Goal: Task Accomplishment & Management: Complete application form

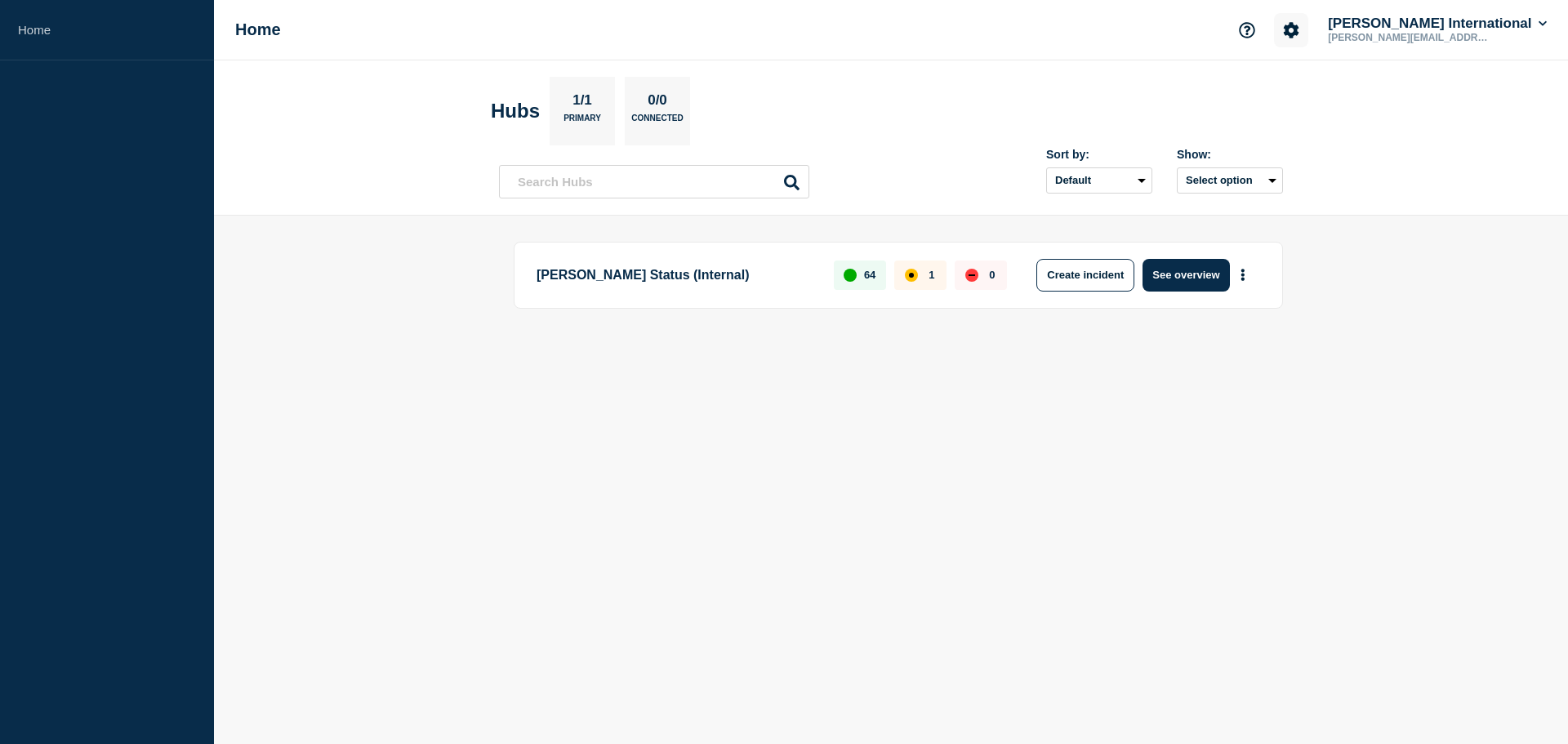
click at [1300, 32] on icon "Account settings" at bounding box center [1292, 30] width 16 height 16
click at [1332, 100] on link "Team Members" at bounding box center [1352, 97] width 84 height 14
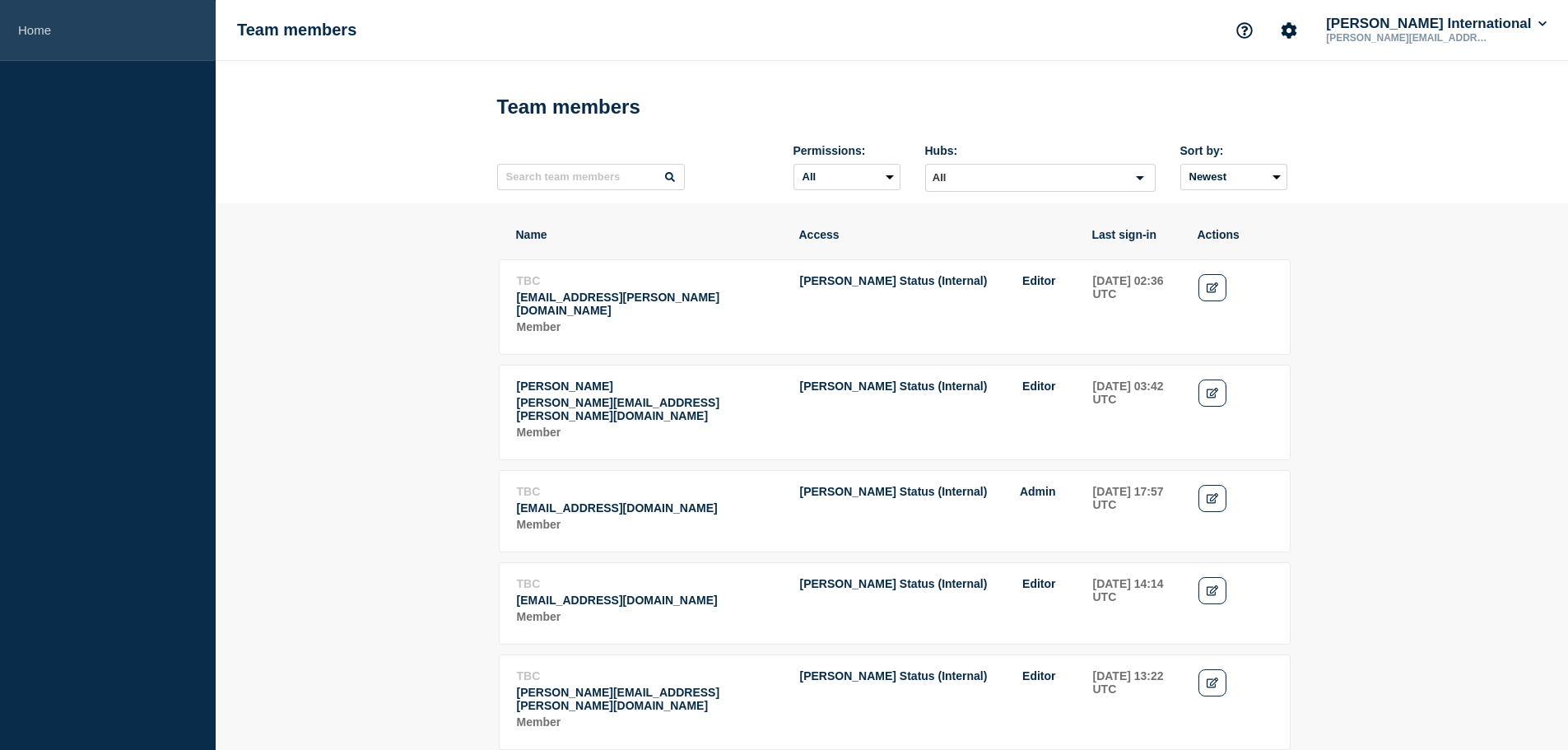
click at [54, 41] on link "Home" at bounding box center [107, 31] width 216 height 61
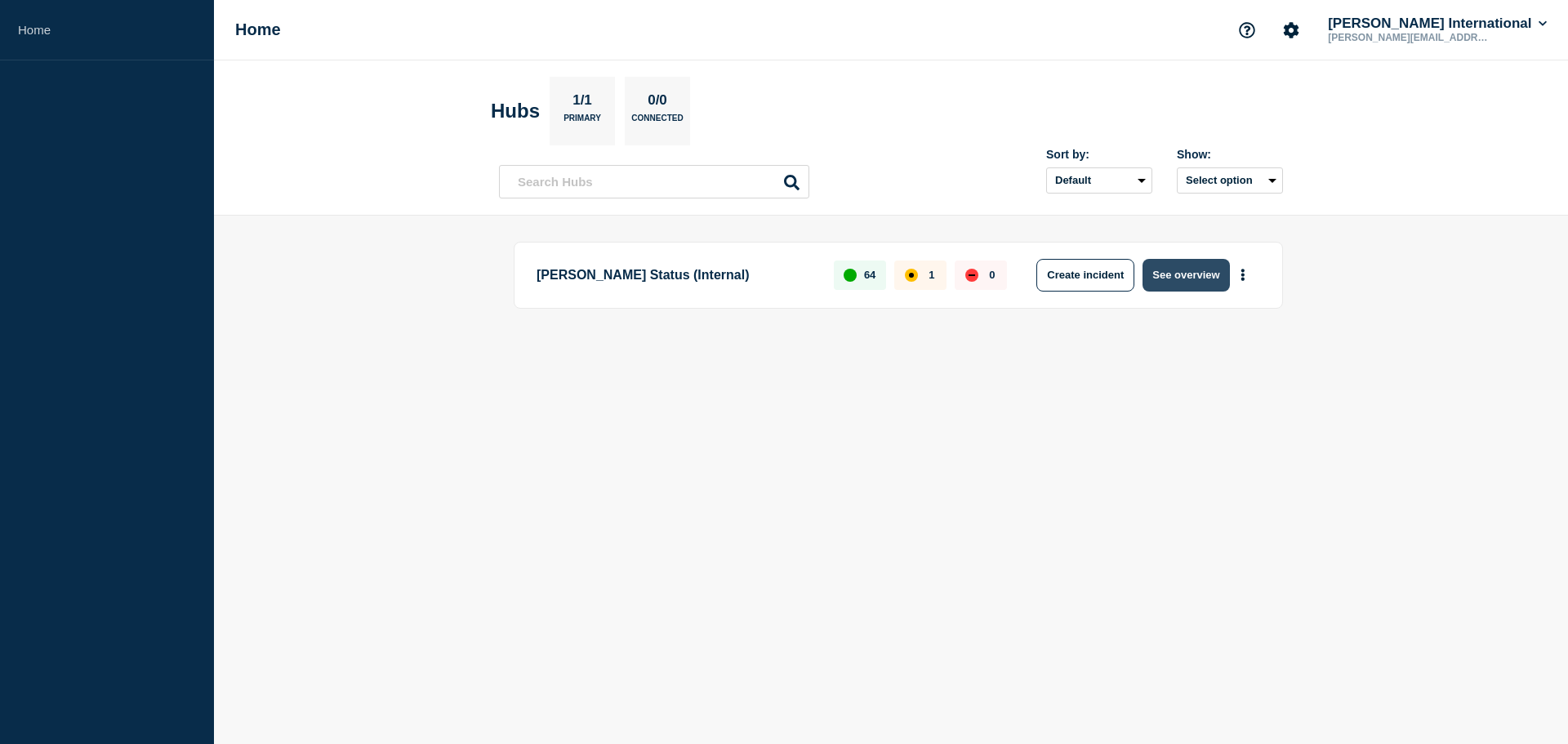
click at [1173, 274] on button "See overview" at bounding box center [1186, 275] width 87 height 32
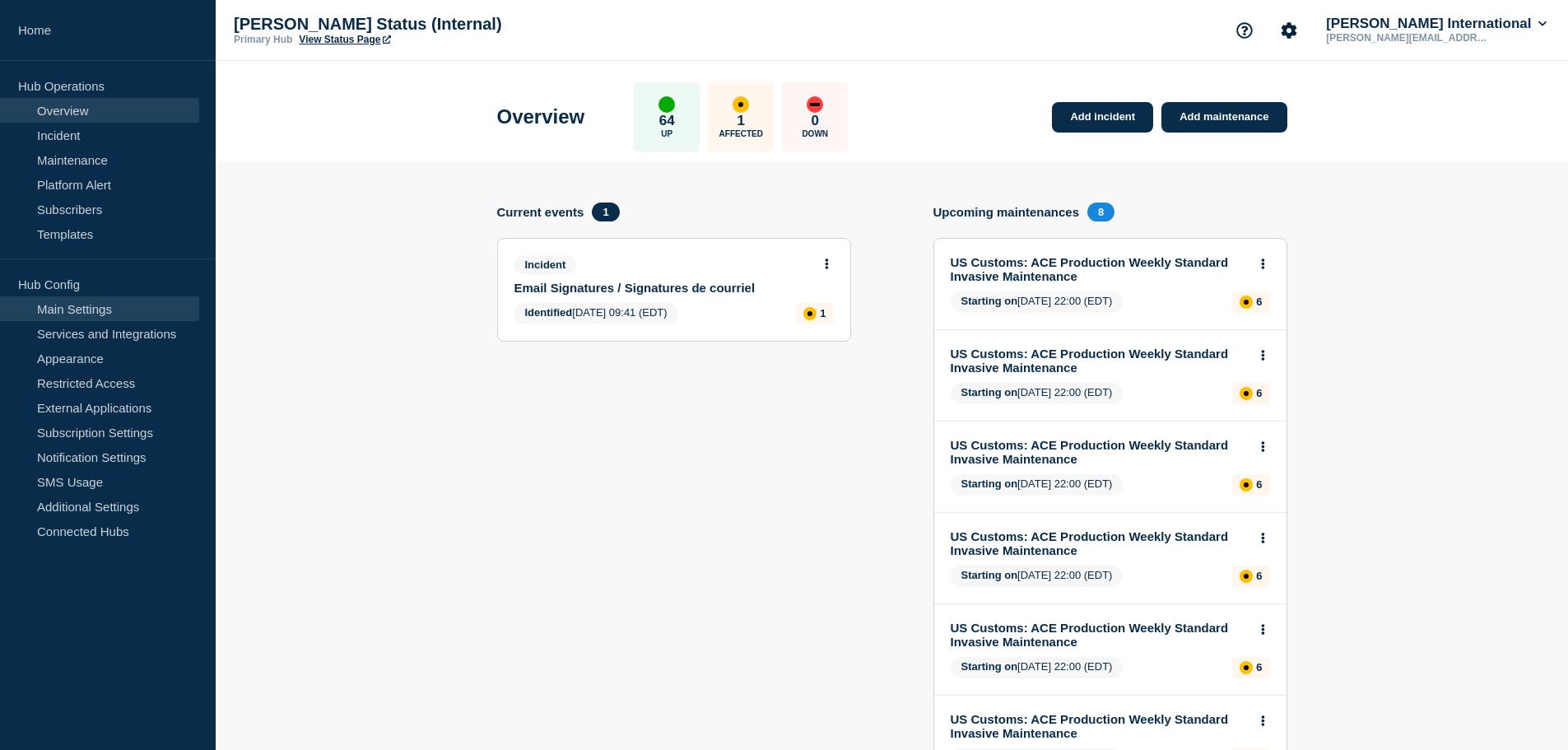
click at [82, 307] on link "Main Settings" at bounding box center [100, 308] width 199 height 25
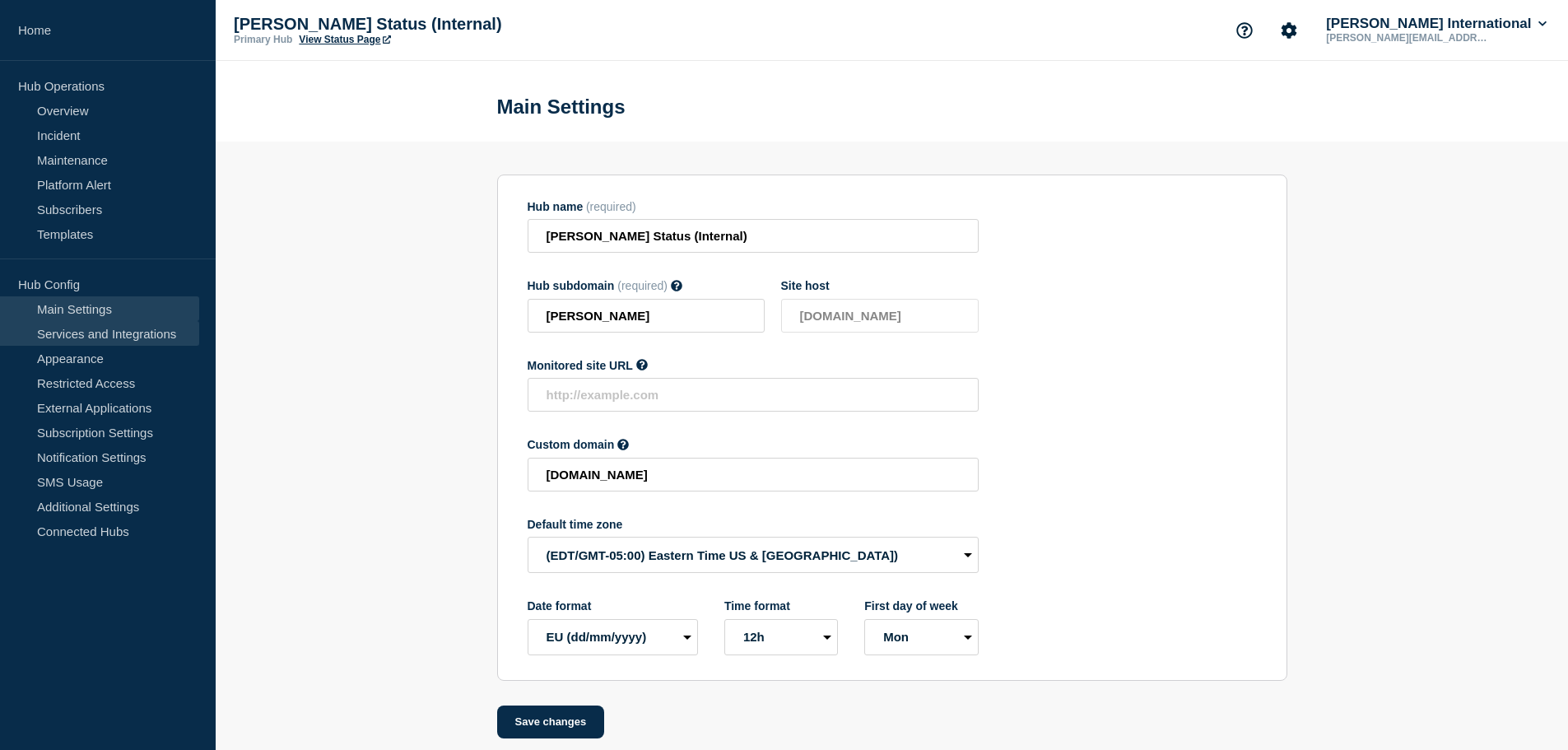
click at [117, 326] on link "Services and Integrations" at bounding box center [100, 333] width 199 height 25
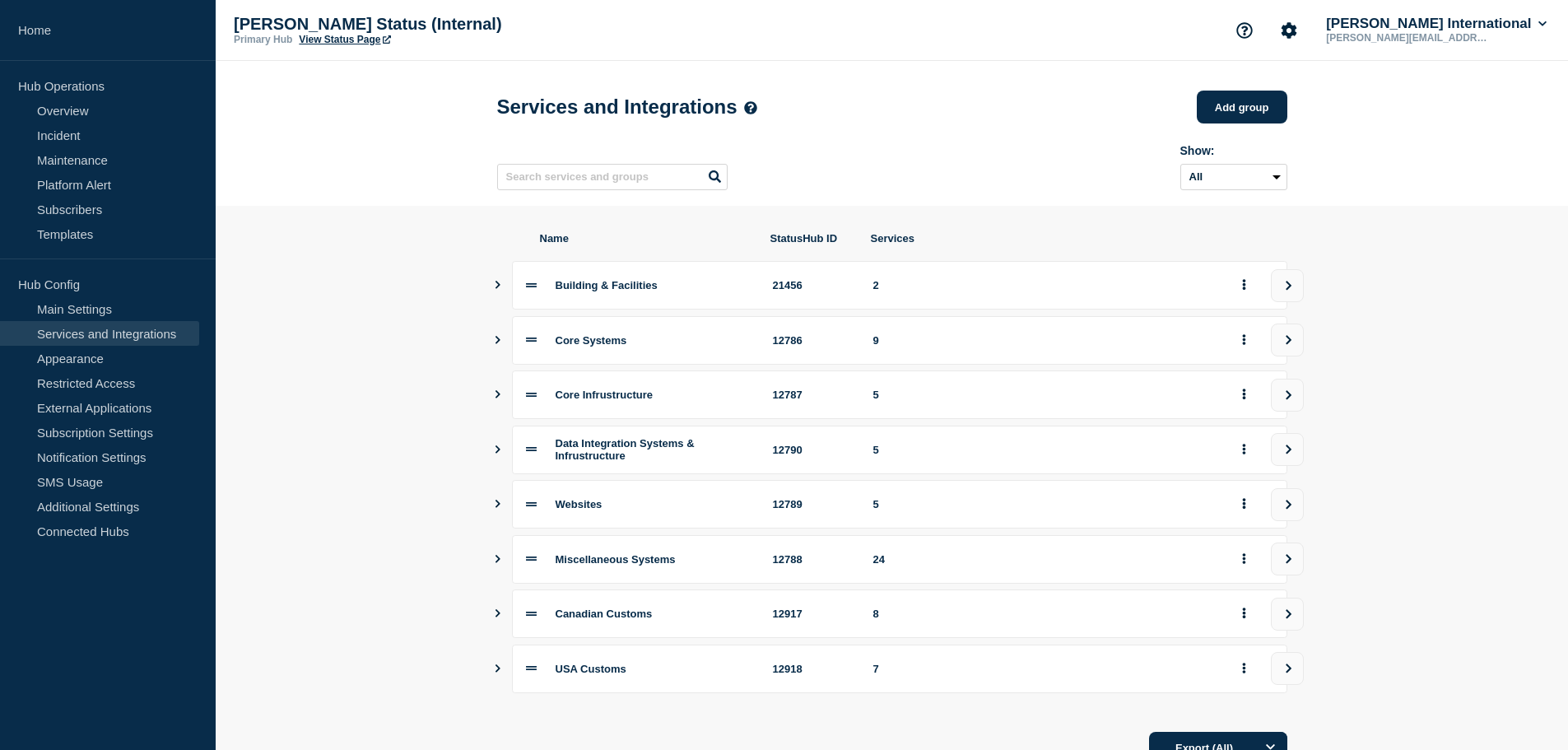
click at [496, 289] on icon "Show services" at bounding box center [497, 285] width 11 height 8
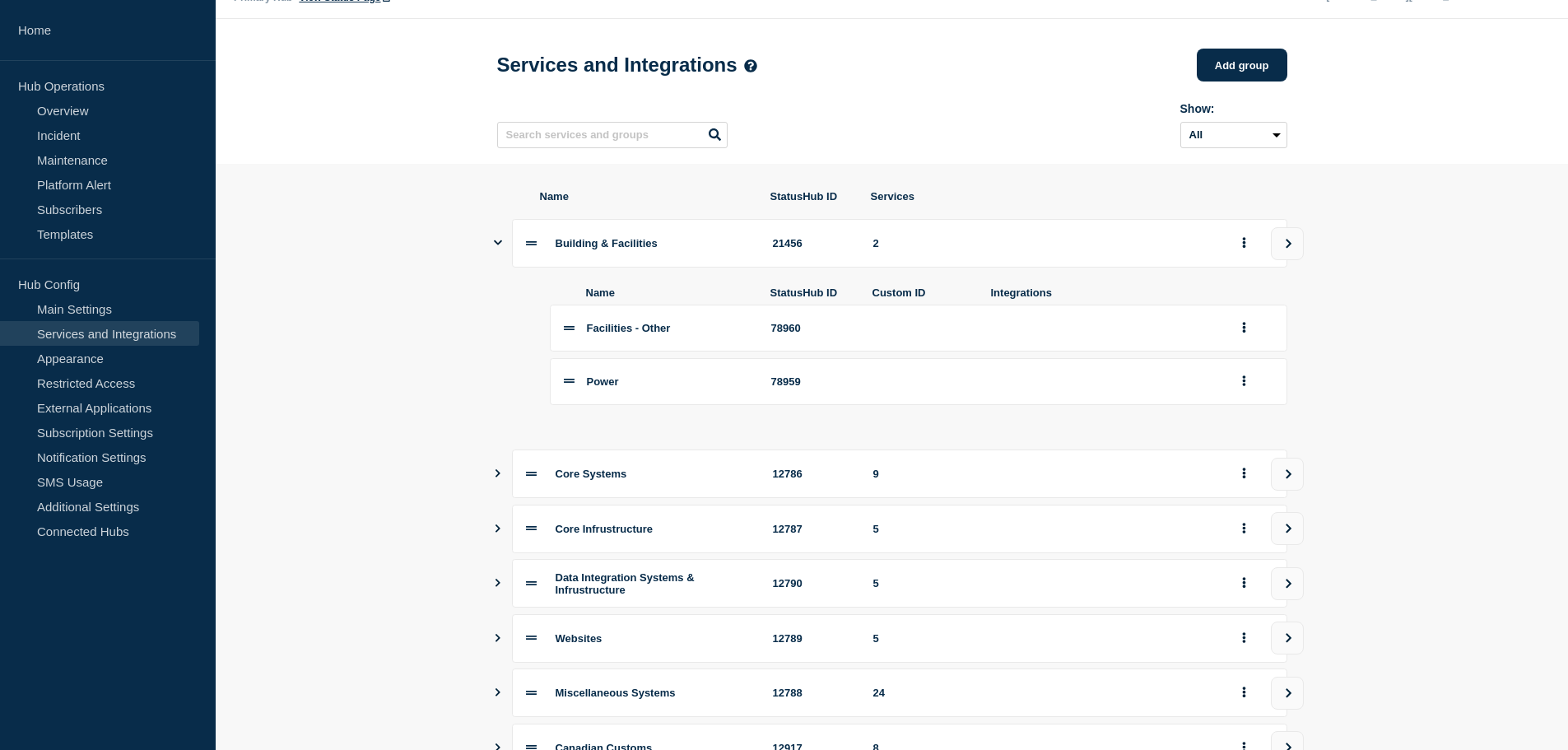
scroll to position [165, 0]
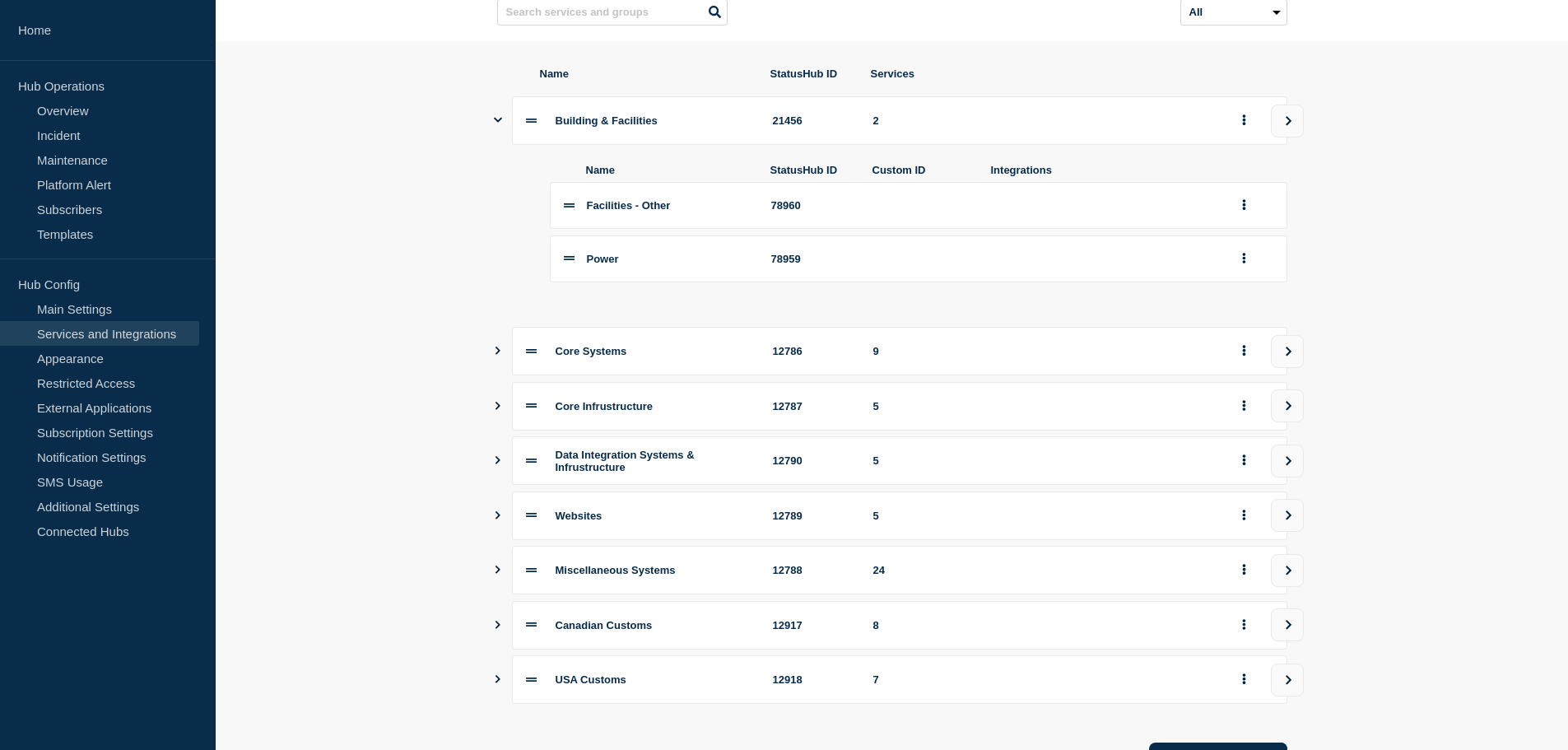
click at [494, 355] on icon "Show services" at bounding box center [497, 351] width 11 height 8
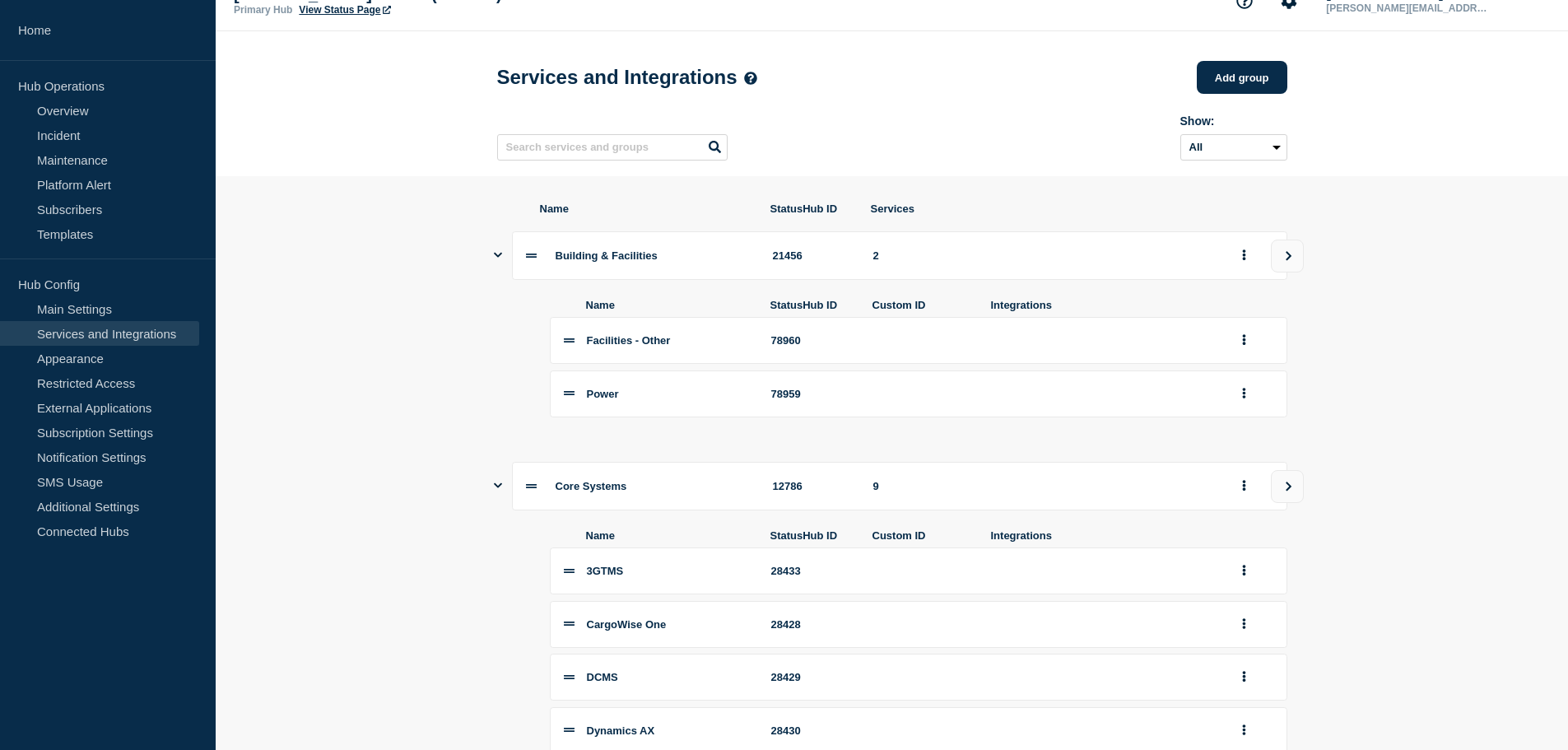
scroll to position [0, 0]
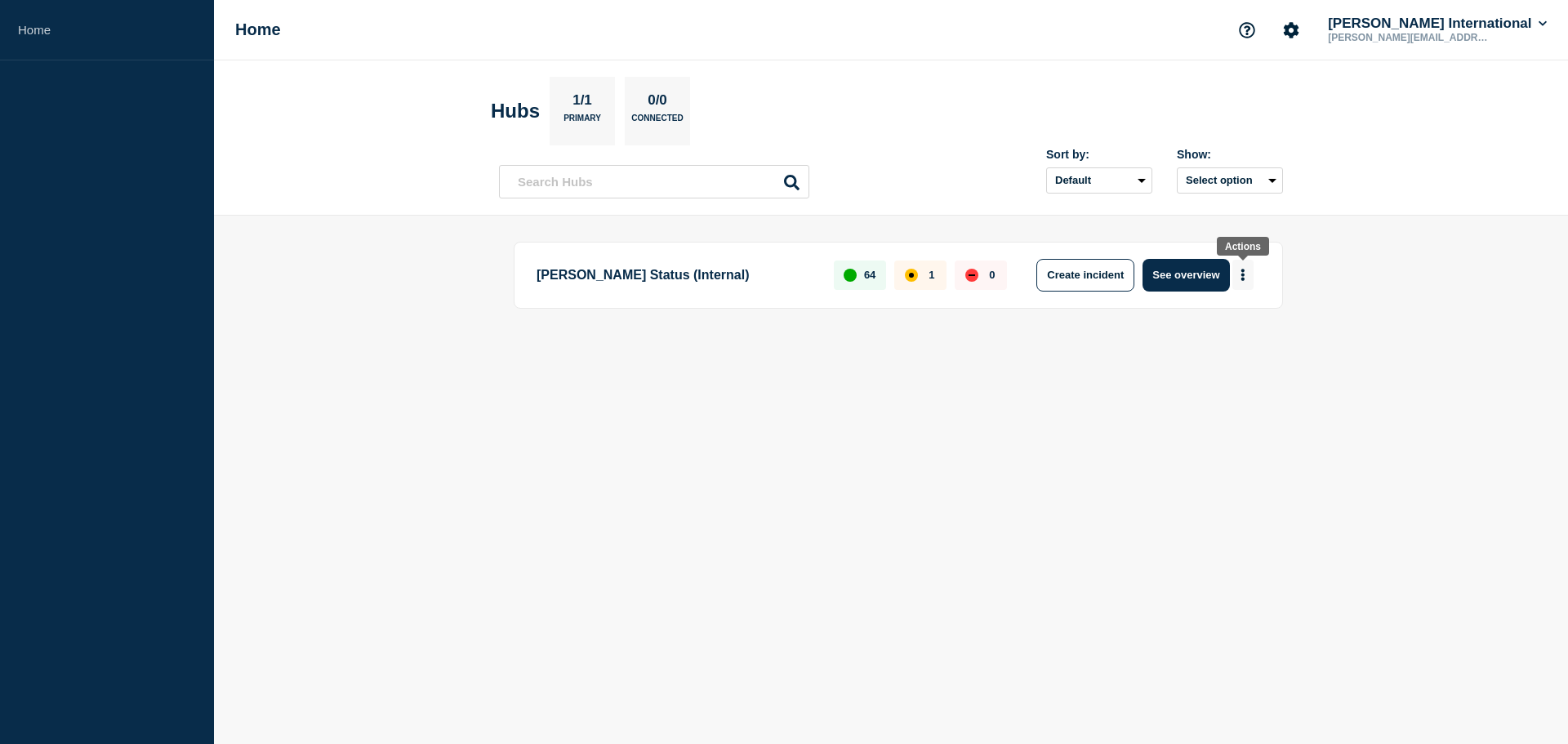
click at [1238, 273] on button "More actions" at bounding box center [1243, 275] width 22 height 30
click at [1243, 323] on button "Create maintenance" at bounding box center [1236, 324] width 111 height 14
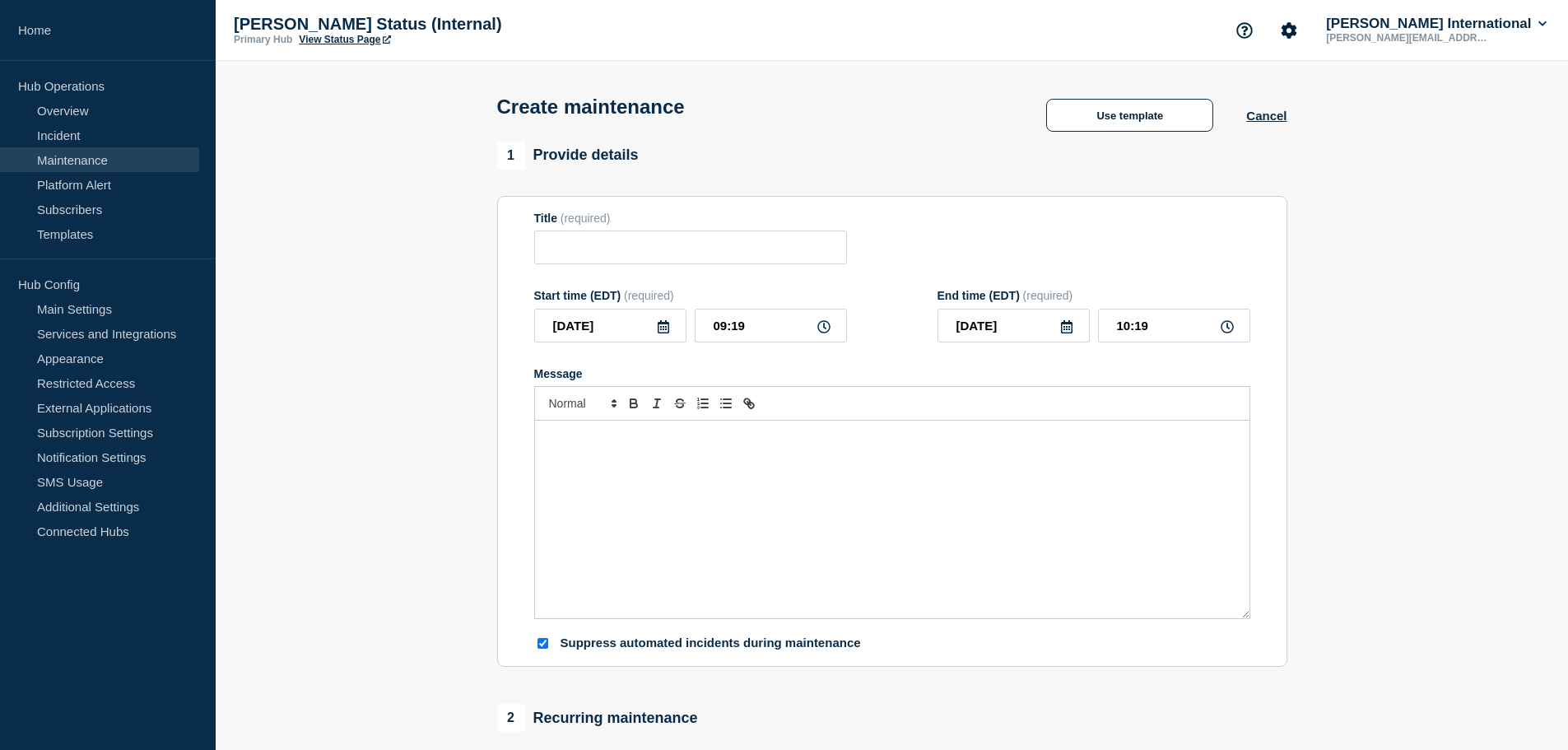
checkbox input "true"
click at [578, 471] on div "Message" at bounding box center [892, 519] width 715 height 197
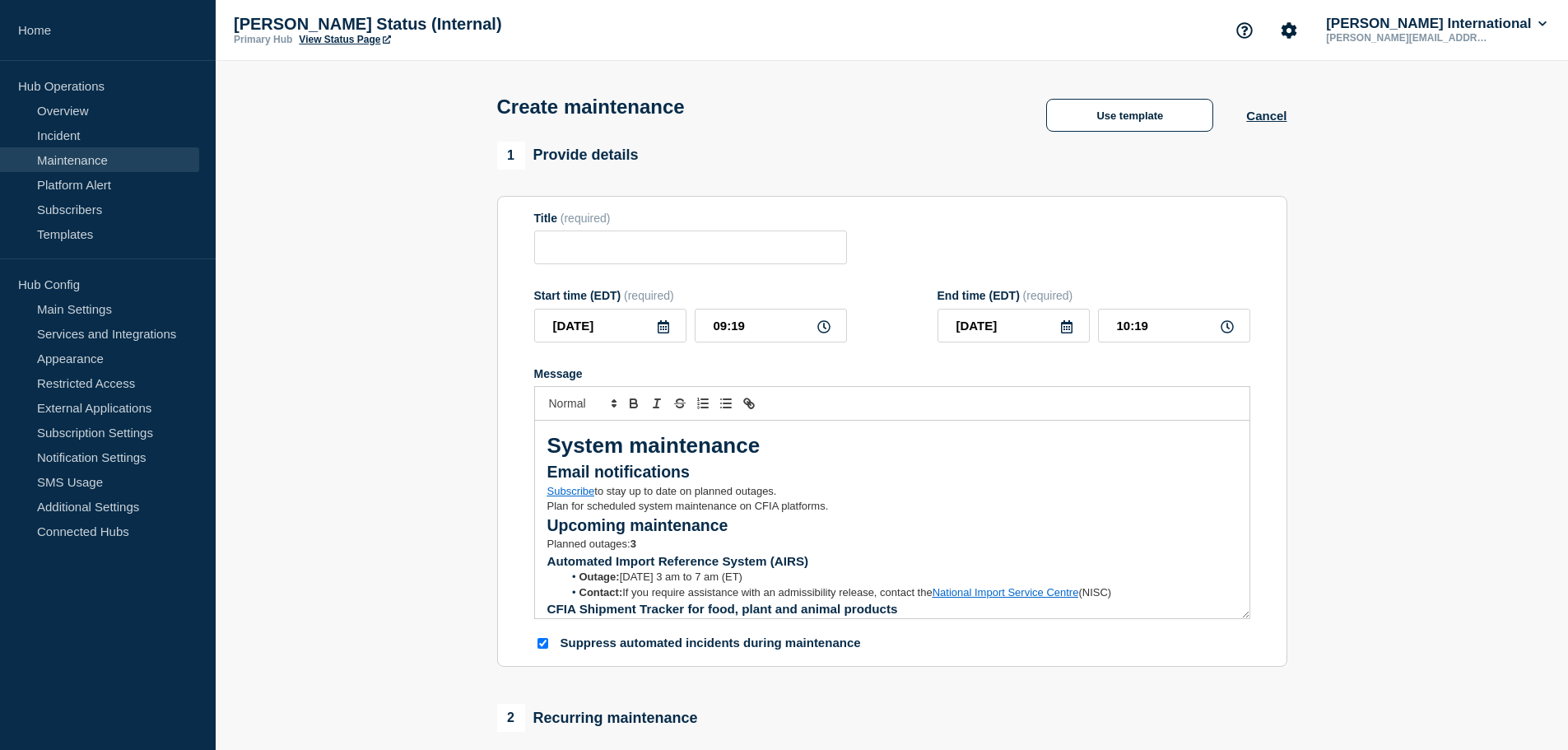
scroll to position [93, 0]
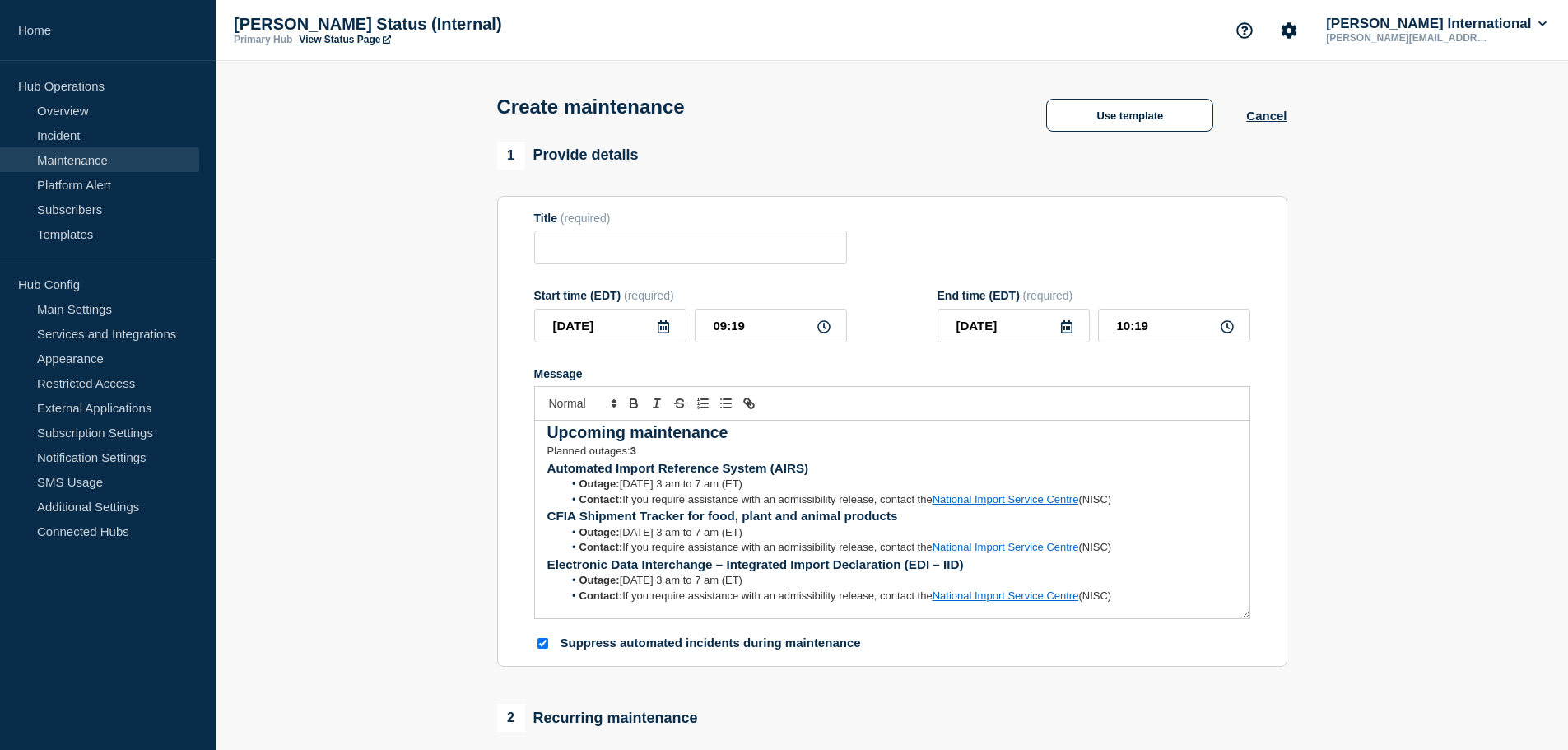
click at [661, 328] on icon at bounding box center [662, 326] width 13 height 13
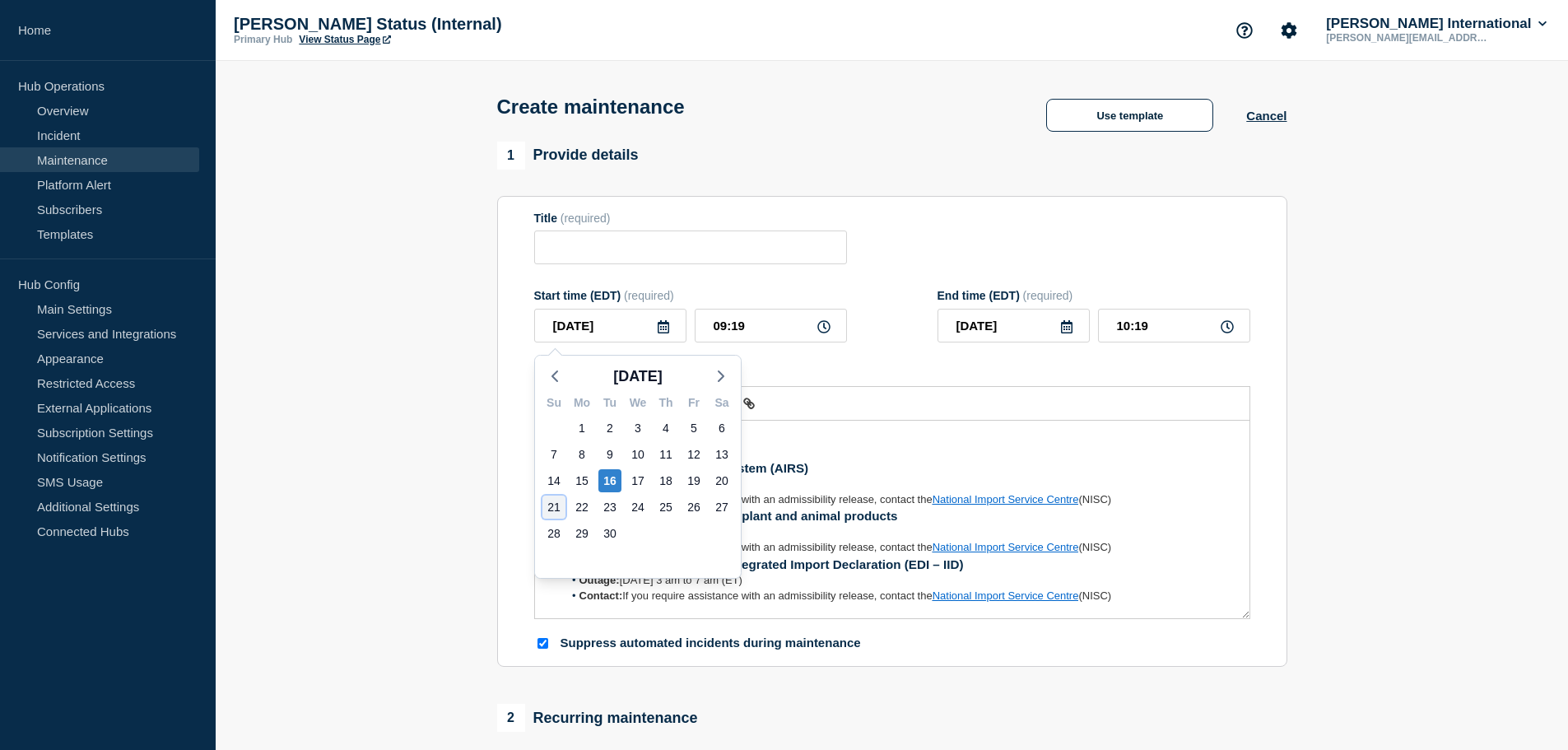
click at [551, 504] on div "21" at bounding box center [553, 507] width 23 height 23
type input "2025-09-21"
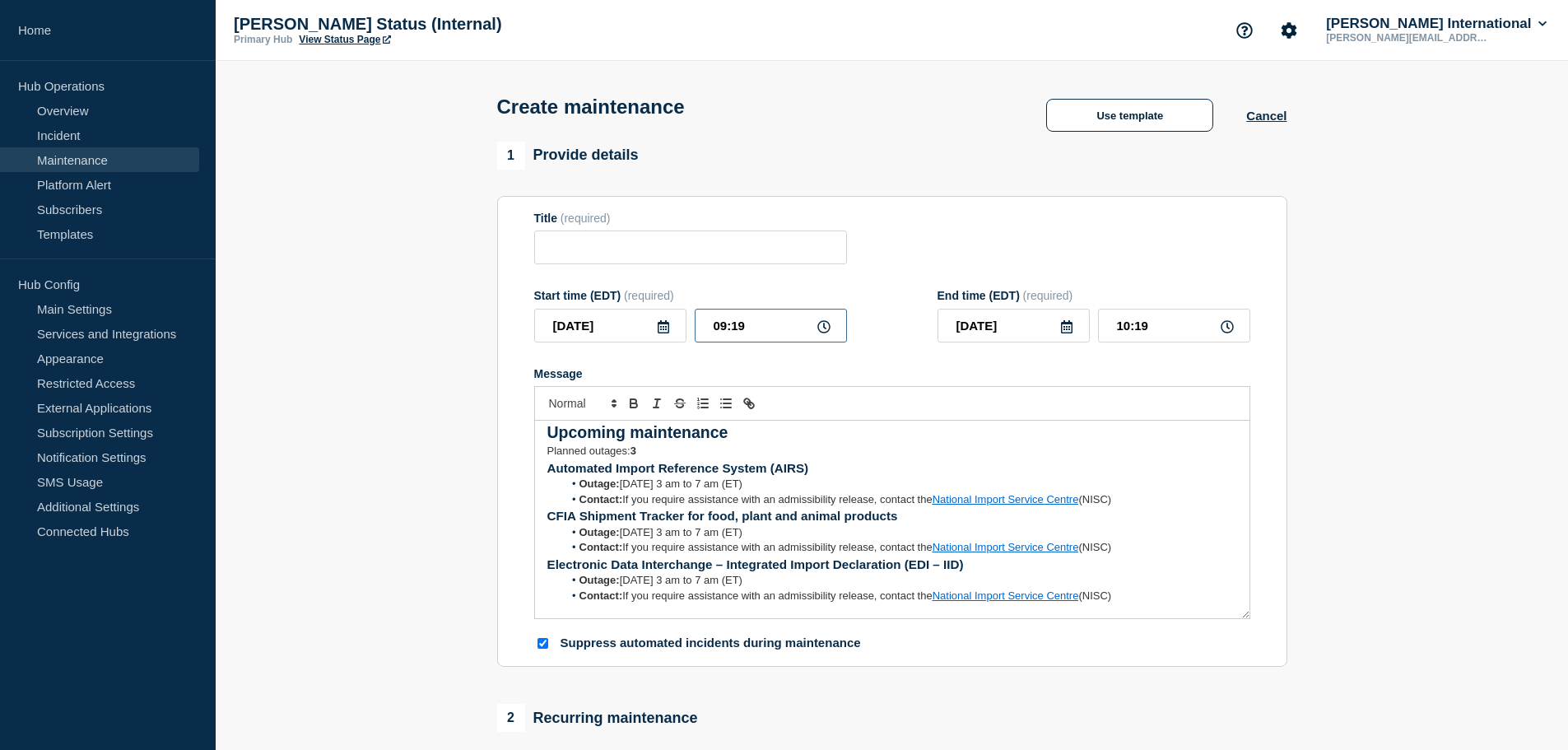
drag, startPoint x: 761, startPoint y: 330, endPoint x: 666, endPoint y: 332, distance: 95.0
click at [666, 332] on div "2025-09-21 09:19" at bounding box center [690, 325] width 312 height 34
type input "03:00"
drag, startPoint x: 1153, startPoint y: 333, endPoint x: 1059, endPoint y: 338, distance: 94.1
click at [1061, 338] on div "2025-09-21 04:00" at bounding box center [1093, 325] width 312 height 34
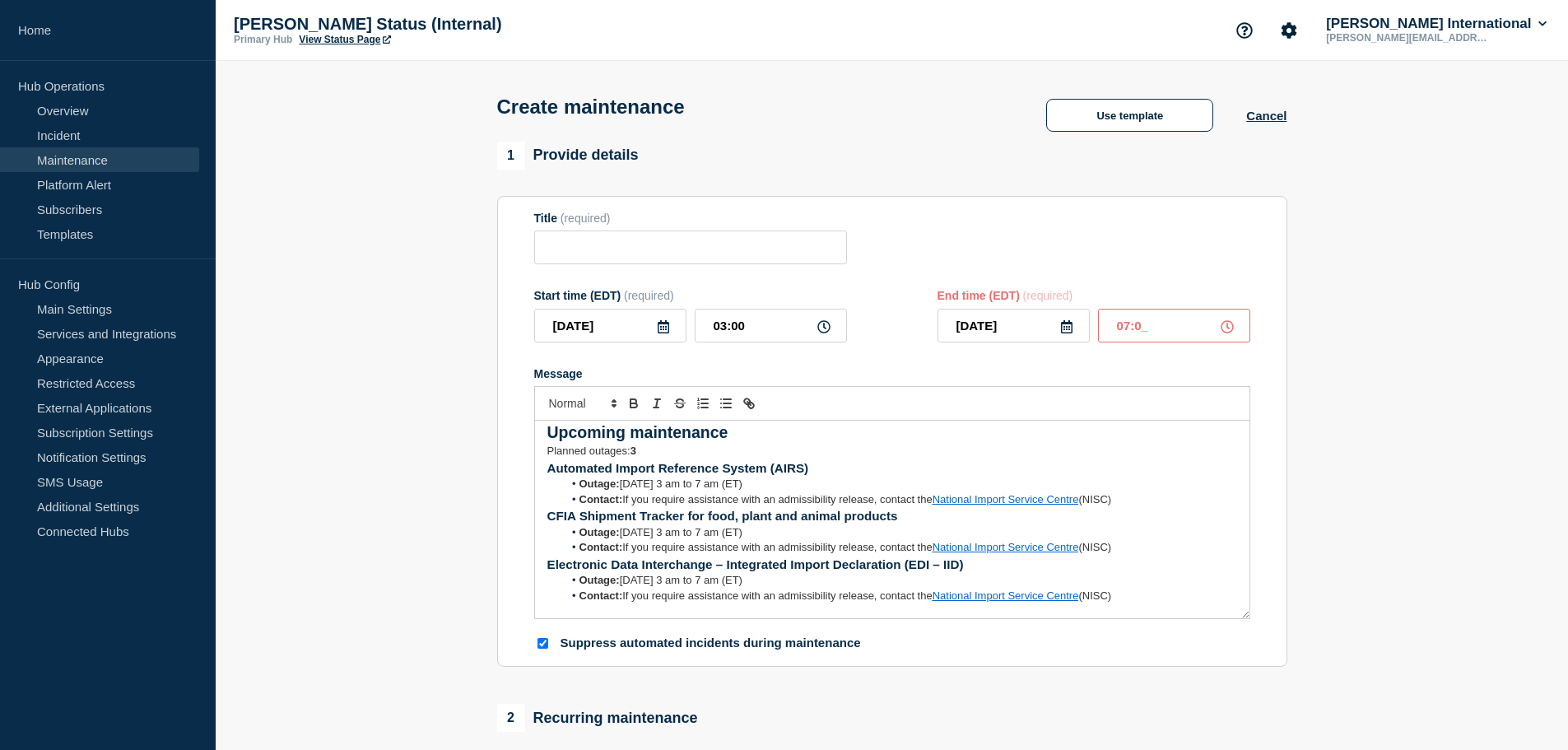
type input "07:00"
drag, startPoint x: 853, startPoint y: 470, endPoint x: 557, endPoint y: 478, distance: 296.1
click at [557, 477] on h3 "Automated Import Reference System (AIRS)" at bounding box center [892, 468] width 690 height 18
click at [780, 458] on p "Planned outages: 3" at bounding box center [892, 450] width 690 height 15
click at [576, 255] on input "Title" at bounding box center [690, 247] width 312 height 34
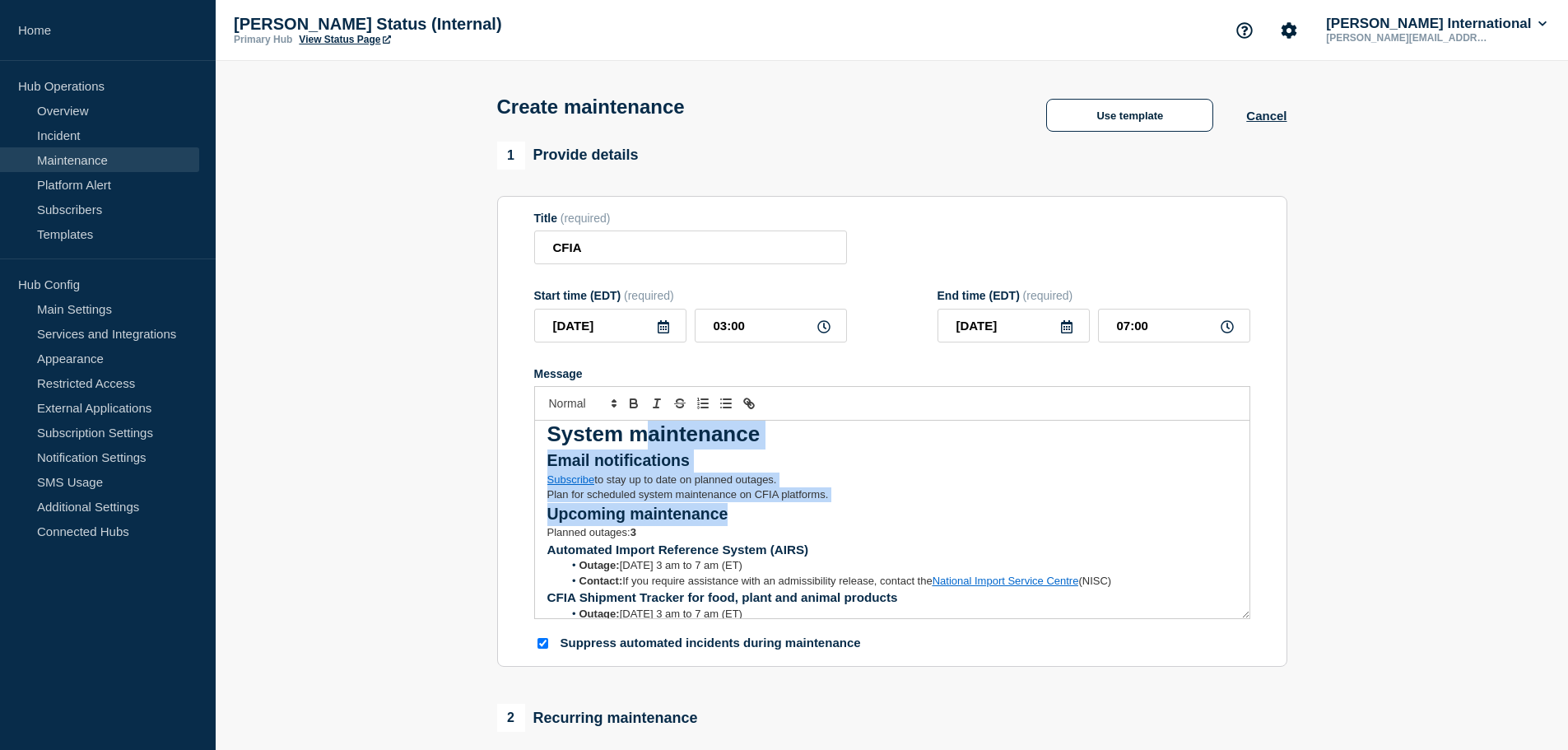
scroll to position [0, 0]
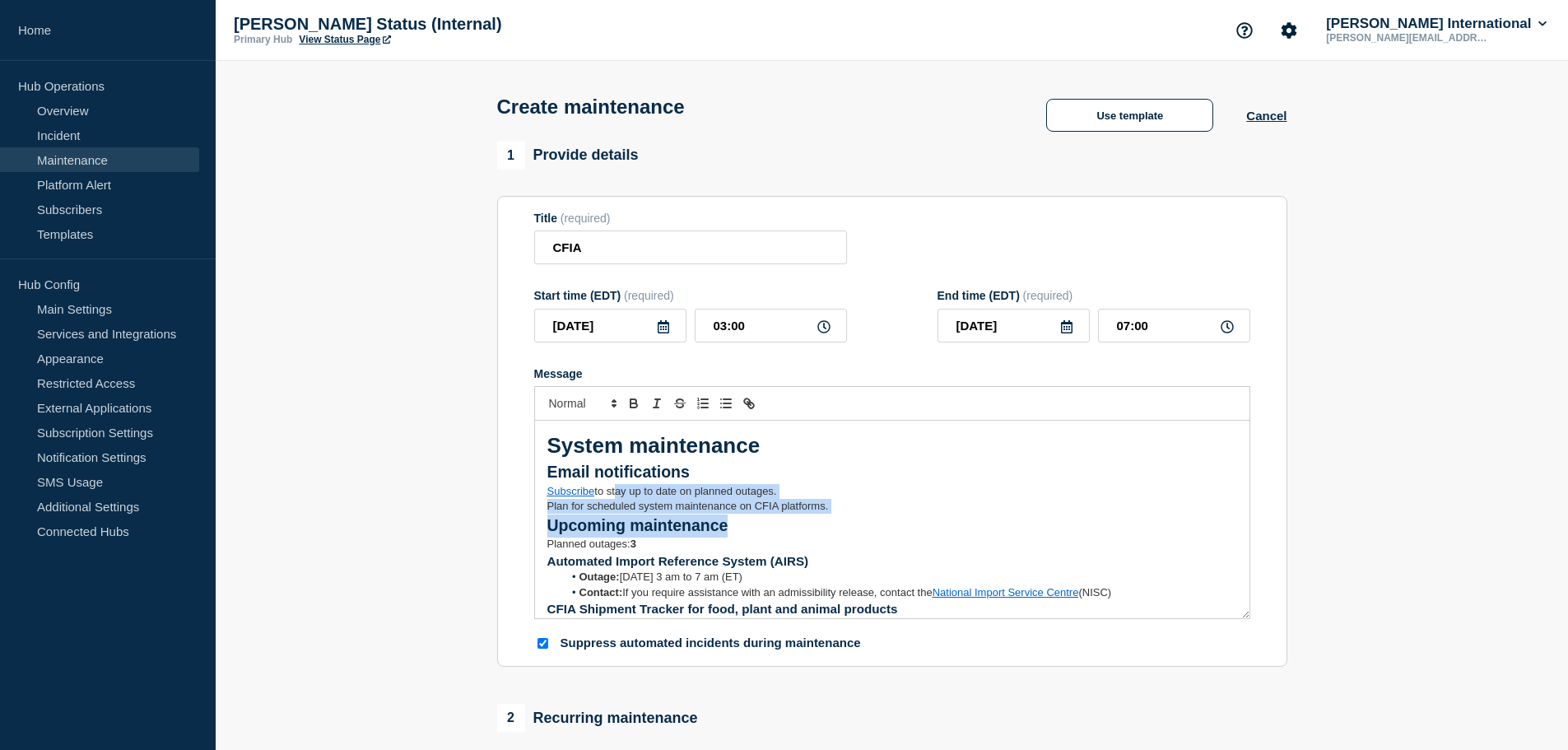
drag, startPoint x: 771, startPoint y: 437, endPoint x: 612, endPoint y: 493, distance: 168.6
click at [612, 493] on div "System maintenance Email notifications Subscribe to stay up to date on planned …" at bounding box center [892, 519] width 715 height 197
click at [660, 457] on strong "System maintenance" at bounding box center [653, 444] width 213 height 25
drag, startPoint x: 708, startPoint y: 526, endPoint x: 548, endPoint y: 523, distance: 160.0
click at [548, 523] on h2 "Upcoming maintenance" at bounding box center [892, 525] width 690 height 23
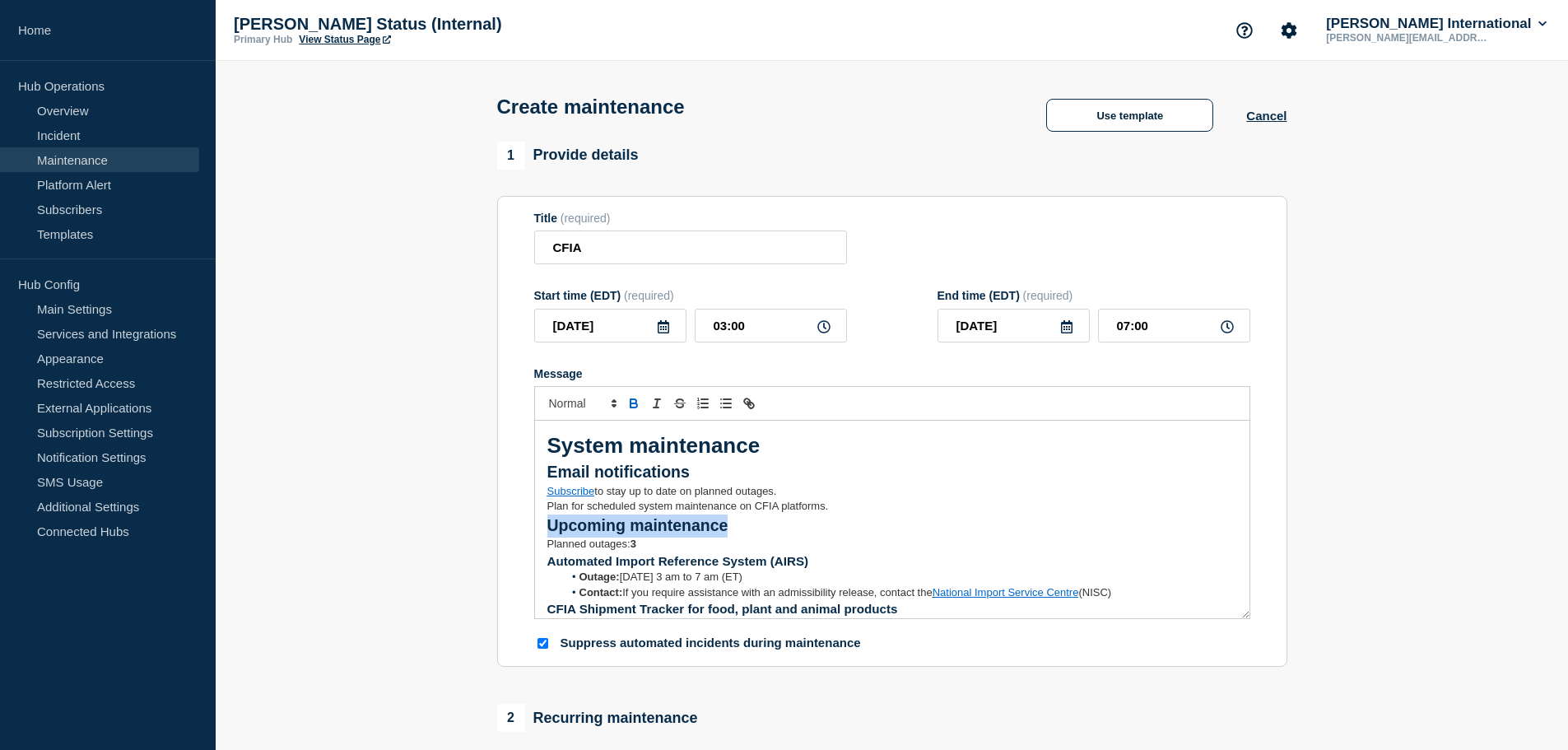
copy strong "Upcoming maintenance"
click at [621, 245] on input "CFIA" at bounding box center [690, 247] width 312 height 34
paste input "Upcoming maintenance"
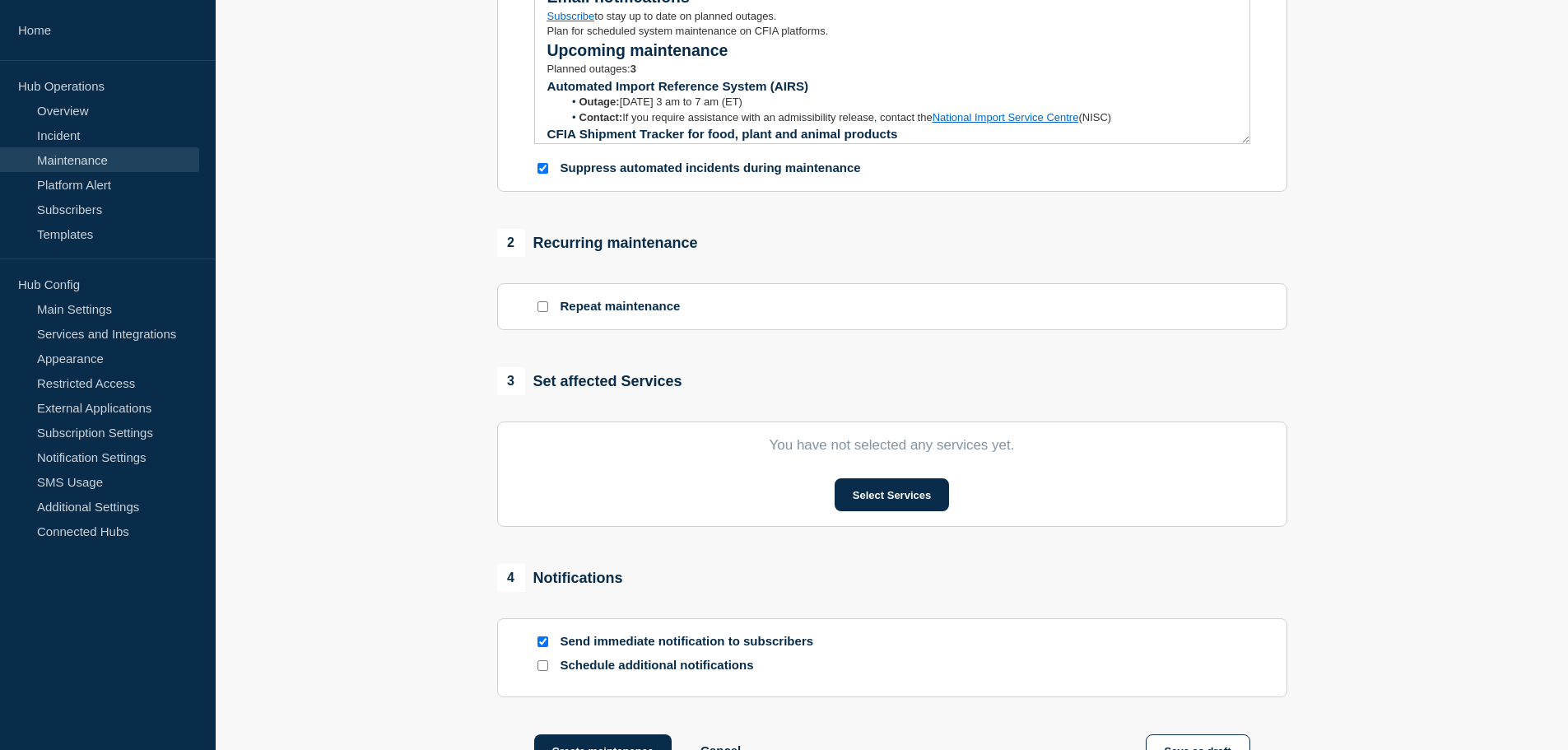
scroll to position [494, 0]
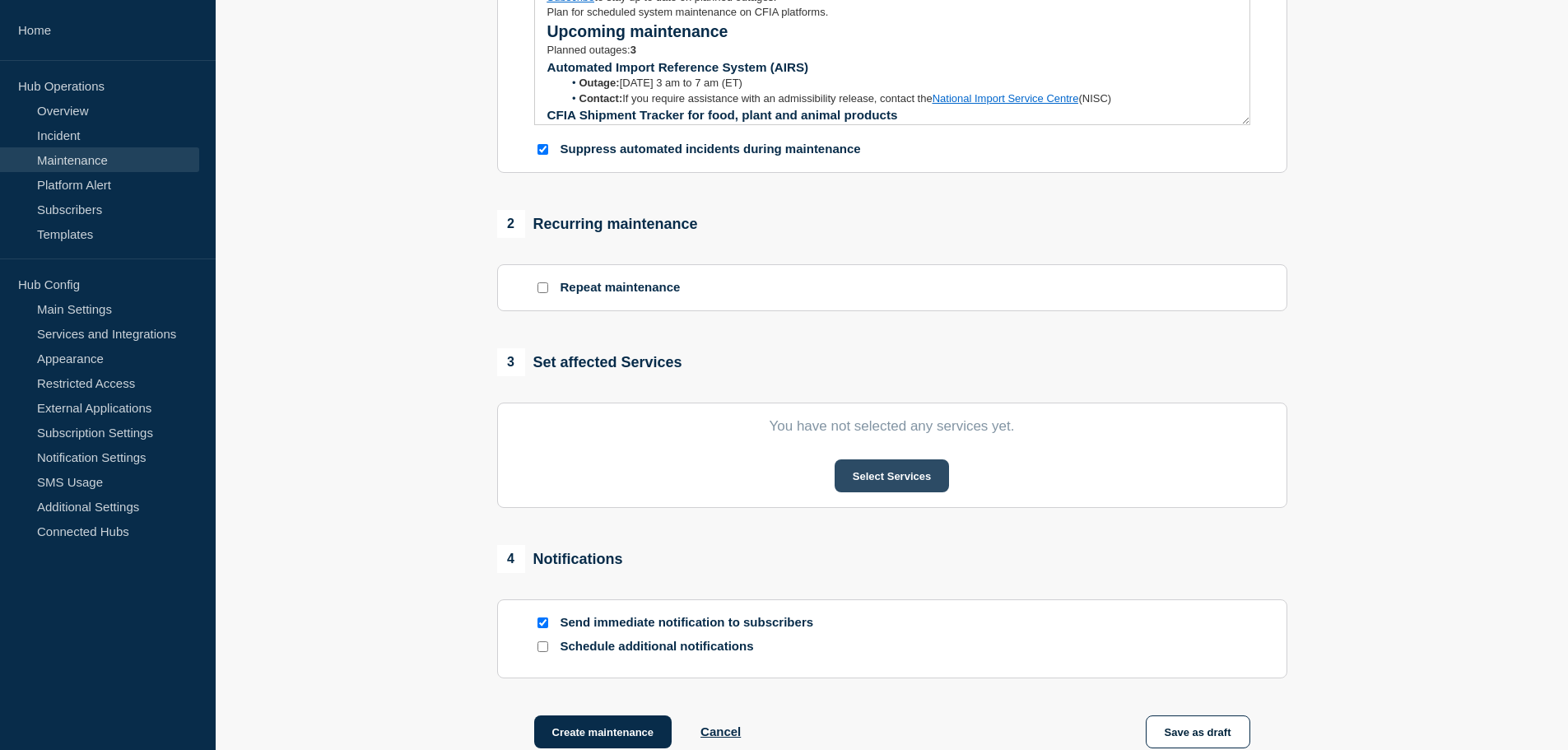
type input "CFIA - Upcoming maintenance"
click at [889, 475] on button "Select Services" at bounding box center [892, 475] width 114 height 33
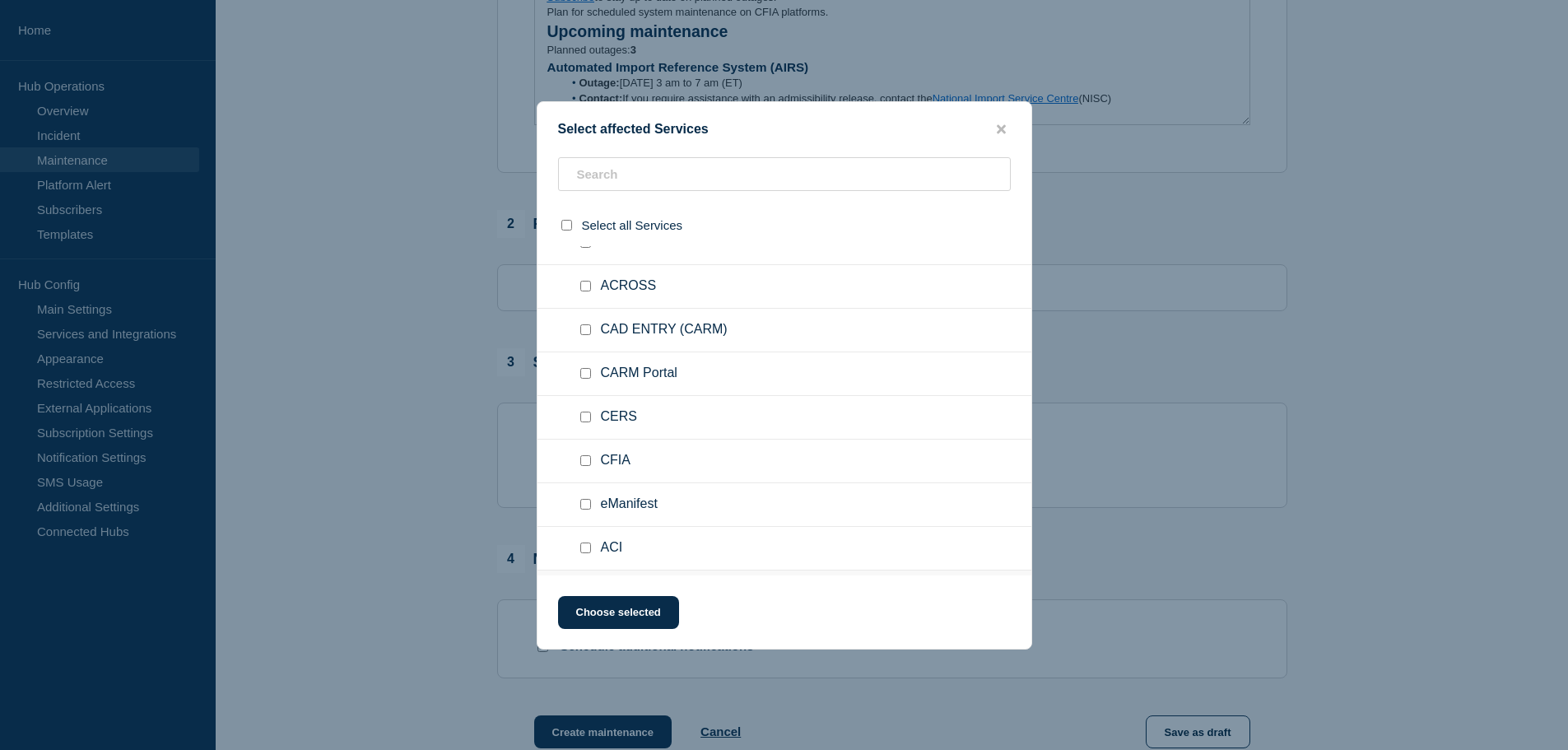
scroll to position [2527, 0]
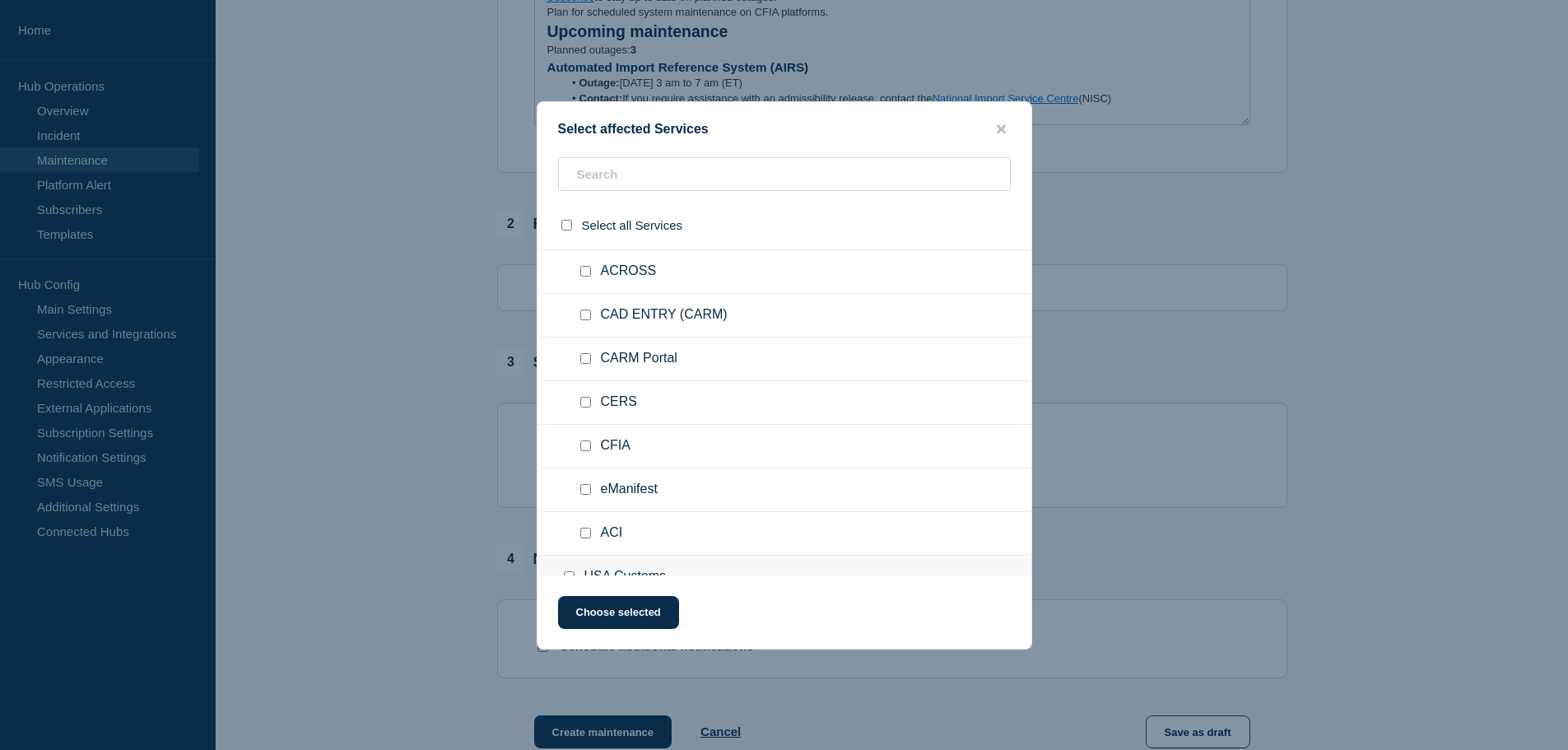
click at [588, 447] on input "CFIA checkbox" at bounding box center [585, 445] width 11 height 11
checkbox input "true"
click at [616, 608] on button "Choose selected" at bounding box center [618, 612] width 121 height 33
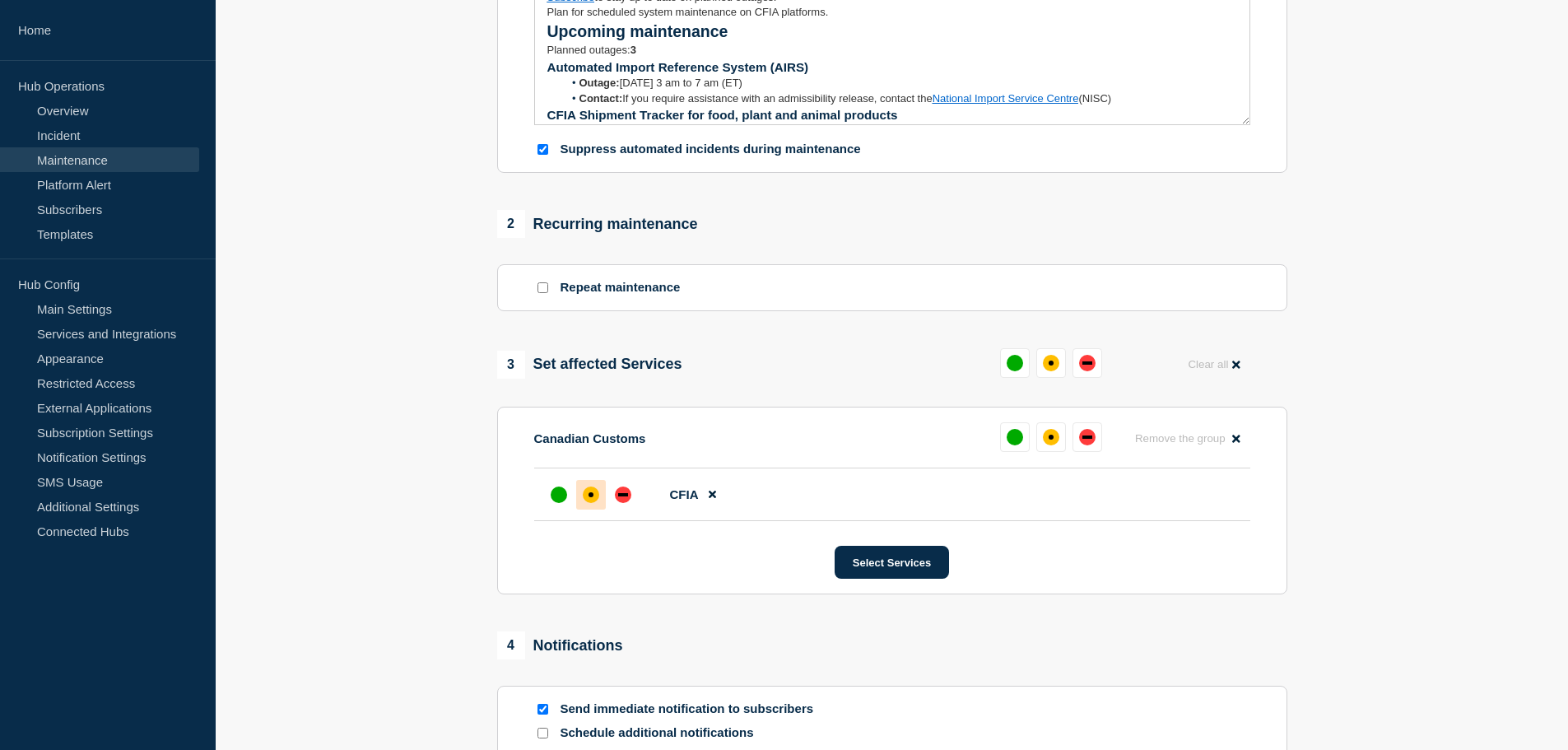
click at [597, 502] on div "affected" at bounding box center [590, 495] width 17 height 17
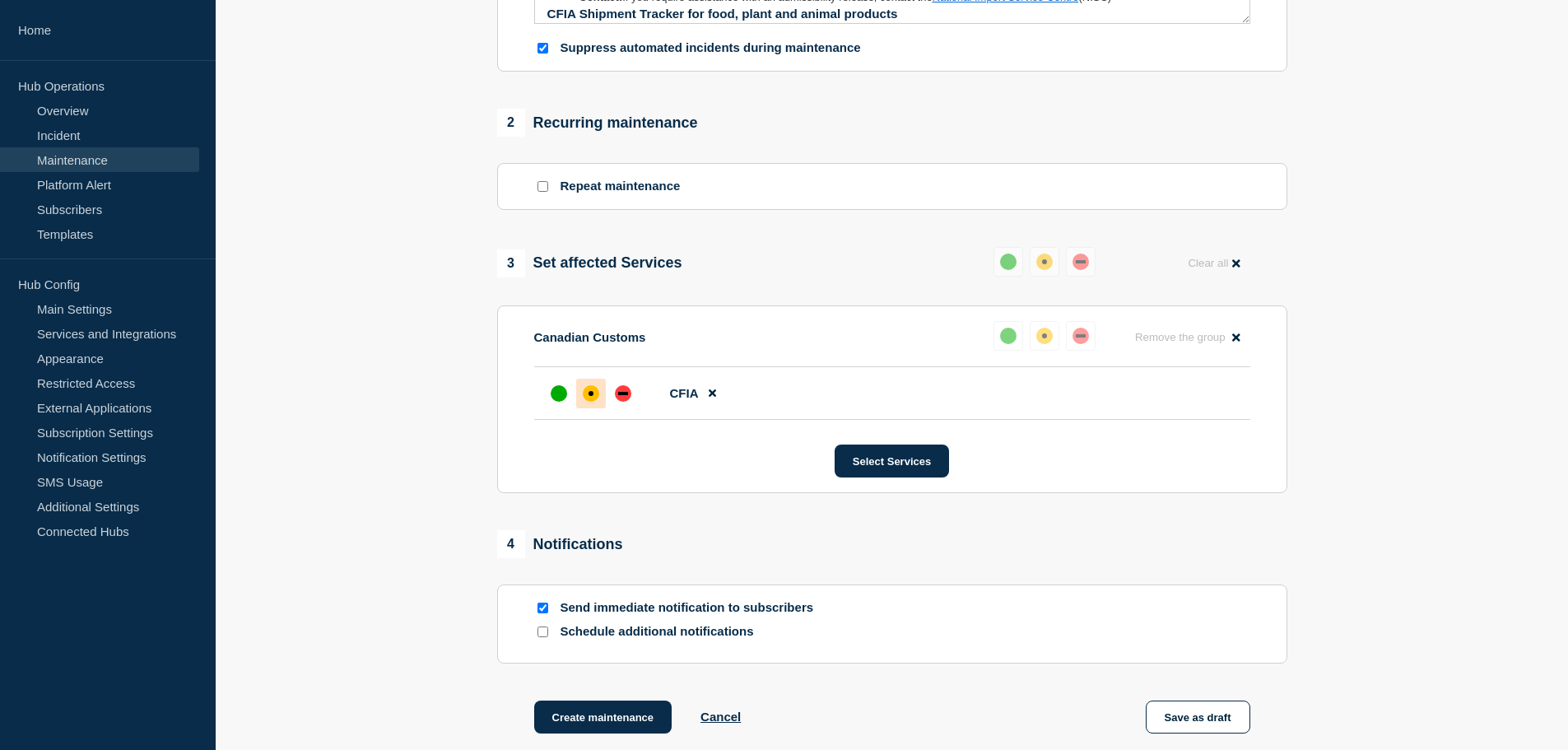
scroll to position [772, 0]
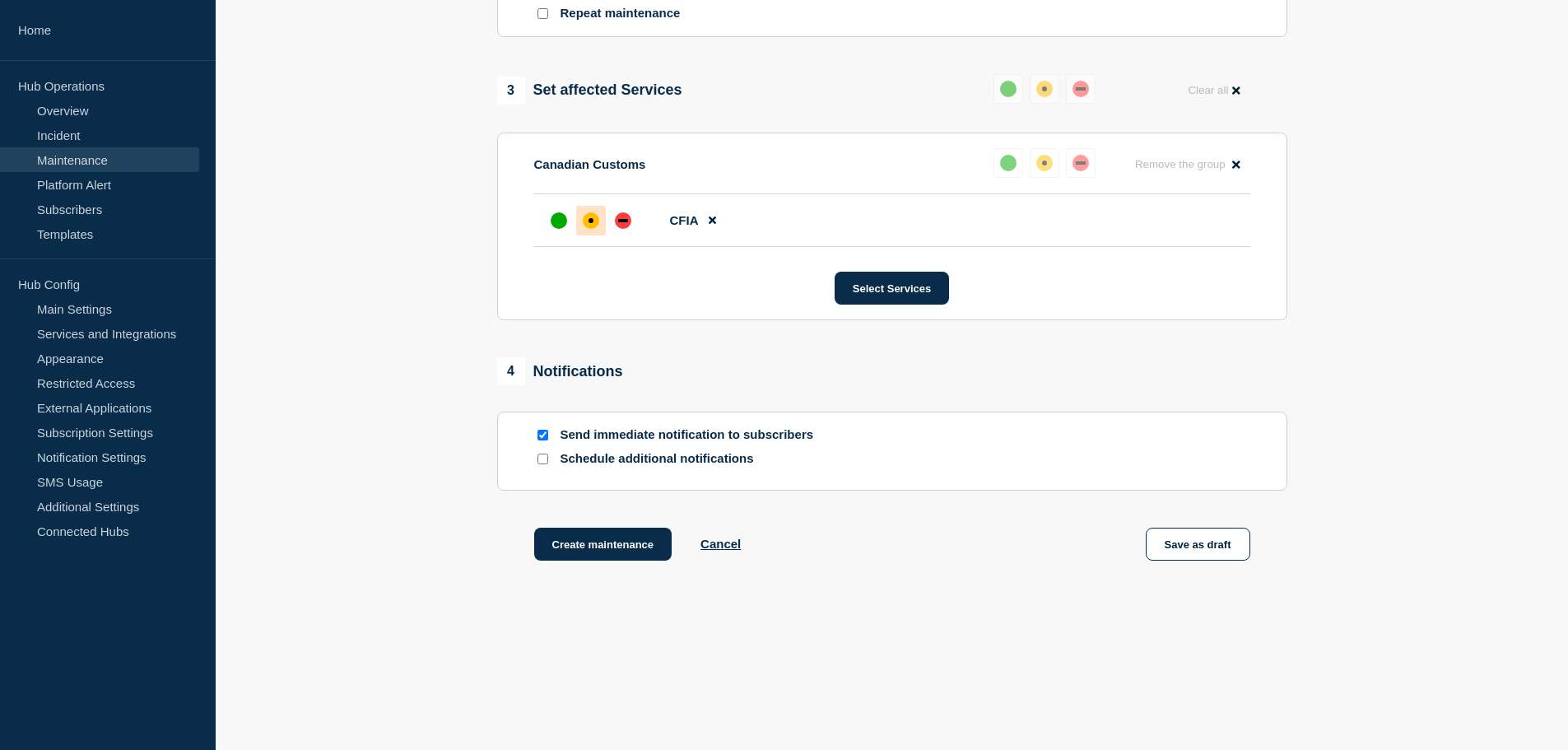
click at [545, 460] on input "Schedule additional notifications" at bounding box center [542, 458] width 11 height 11
checkbox input "true"
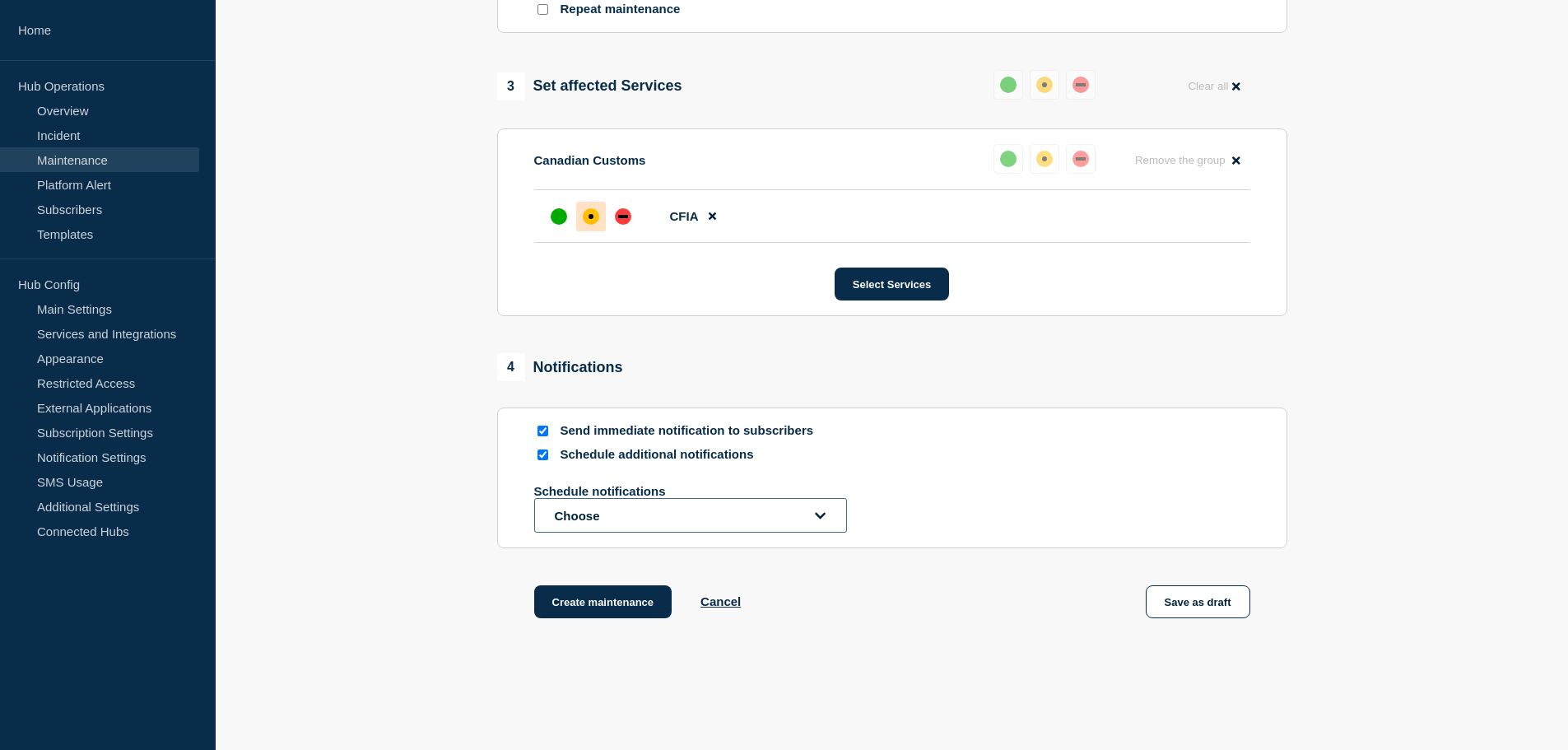
click at [664, 518] on button "Choose" at bounding box center [690, 514] width 312 height 34
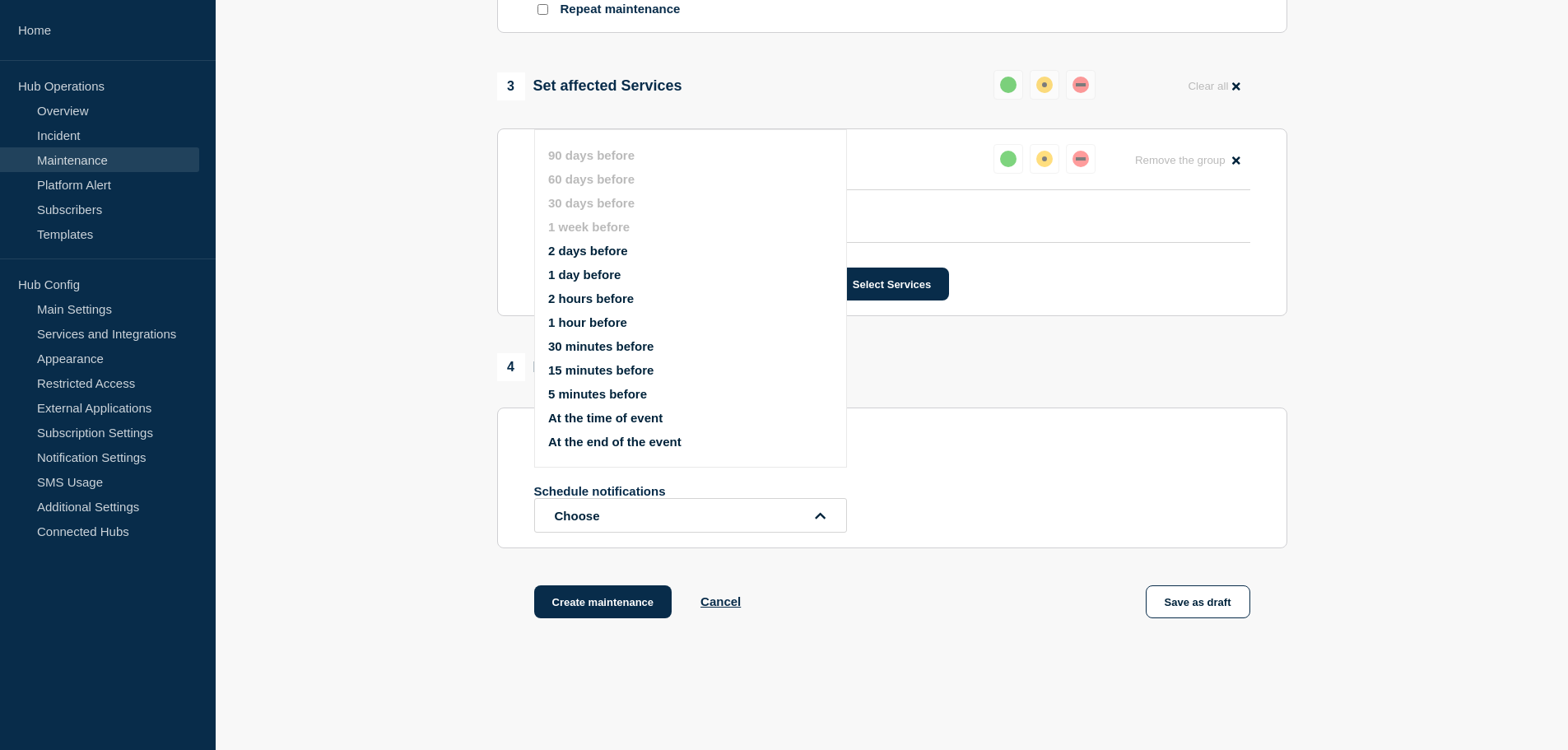
click at [604, 326] on button "1 hour before" at bounding box center [587, 322] width 79 height 14
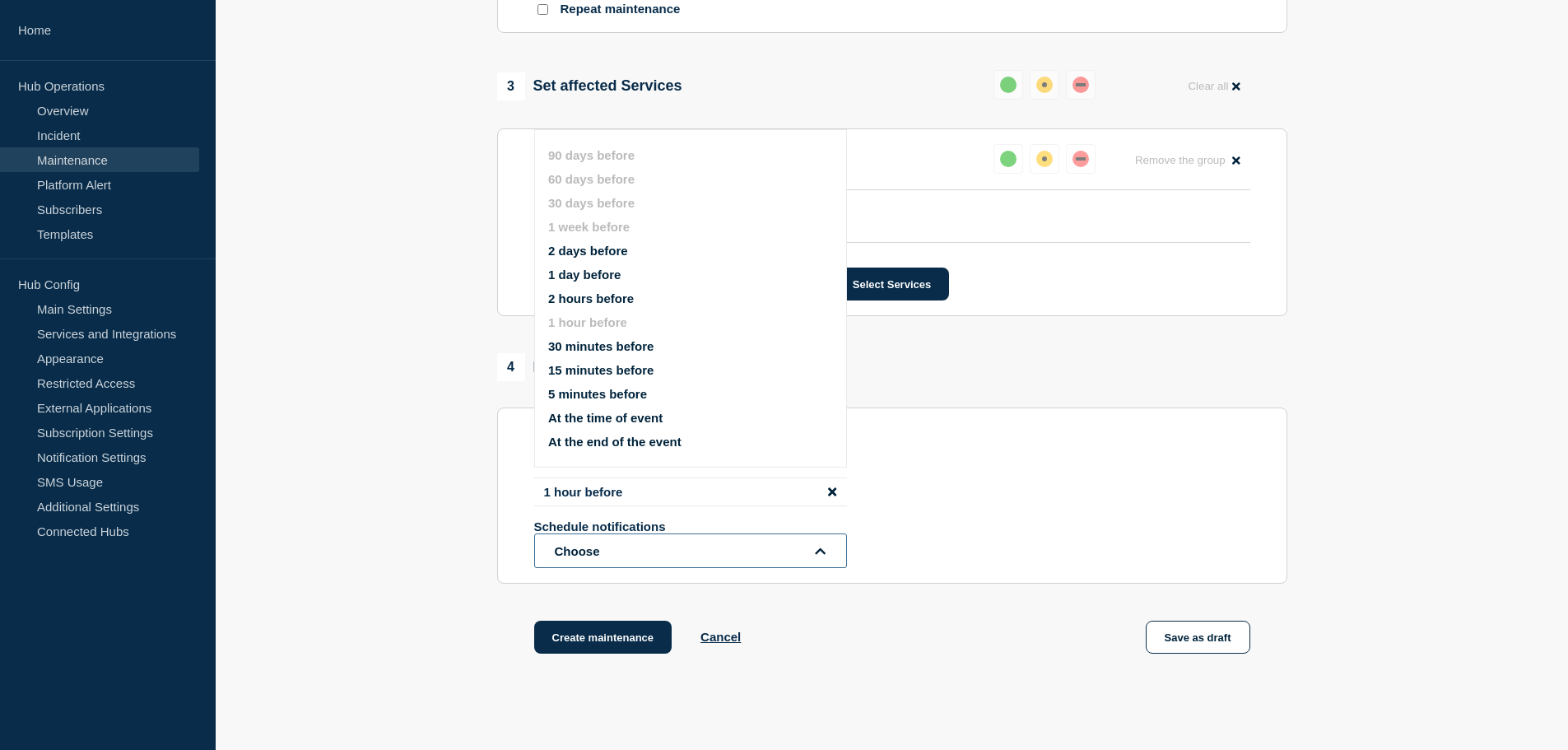
click at [636, 552] on button "Choose" at bounding box center [690, 550] width 312 height 34
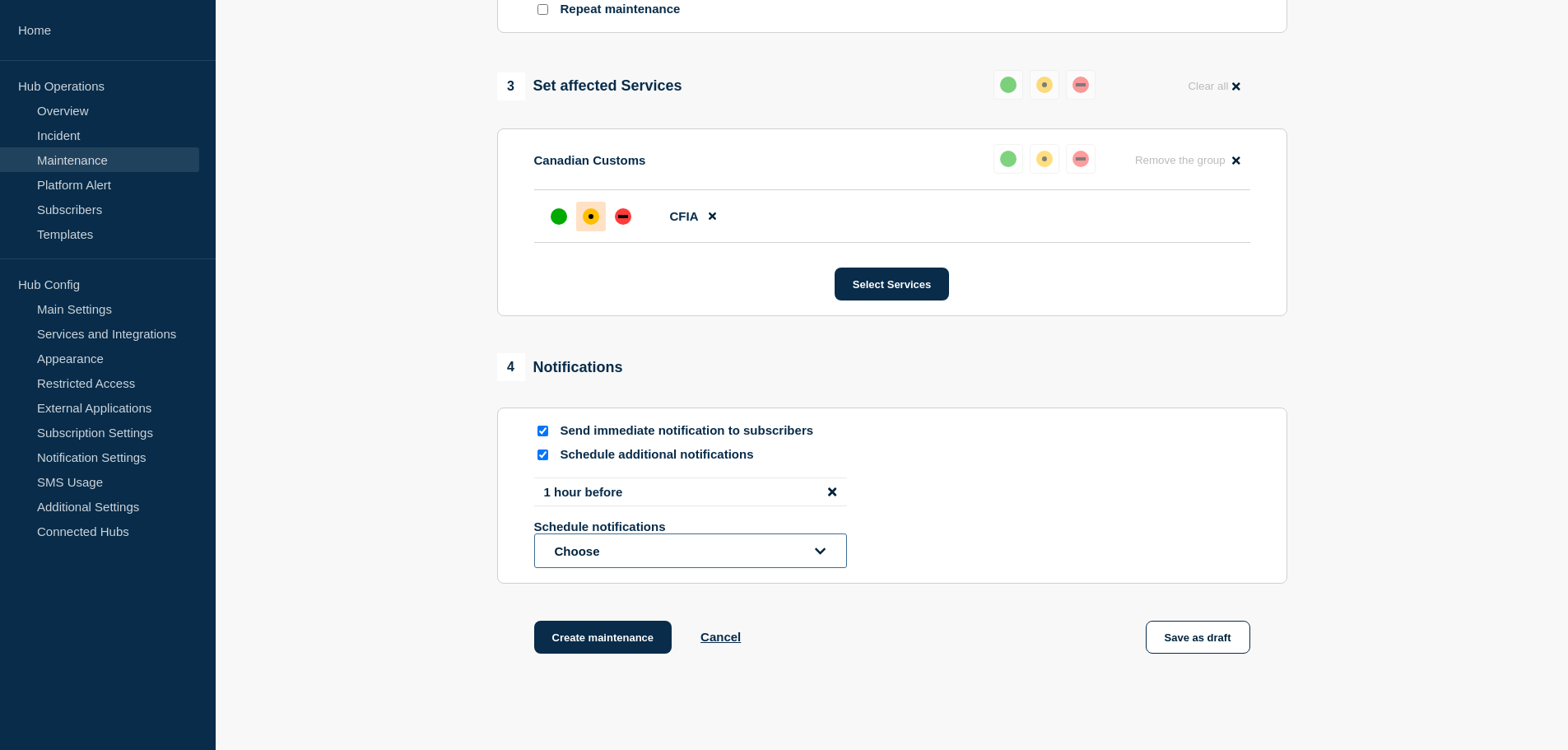
click at [637, 559] on button "Choose" at bounding box center [690, 550] width 312 height 34
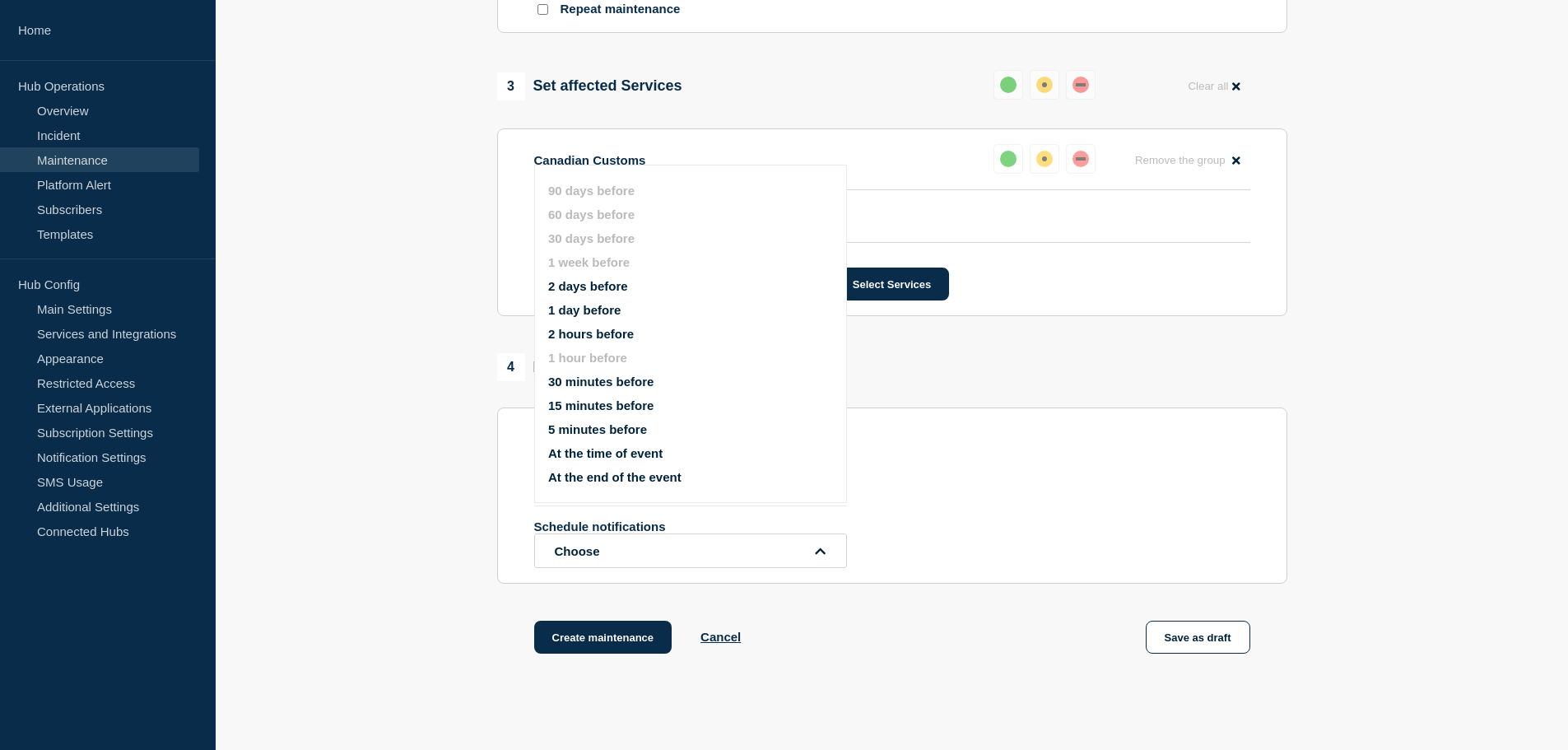
click at [597, 313] on button "1 day before" at bounding box center [583, 309] width 72 height 14
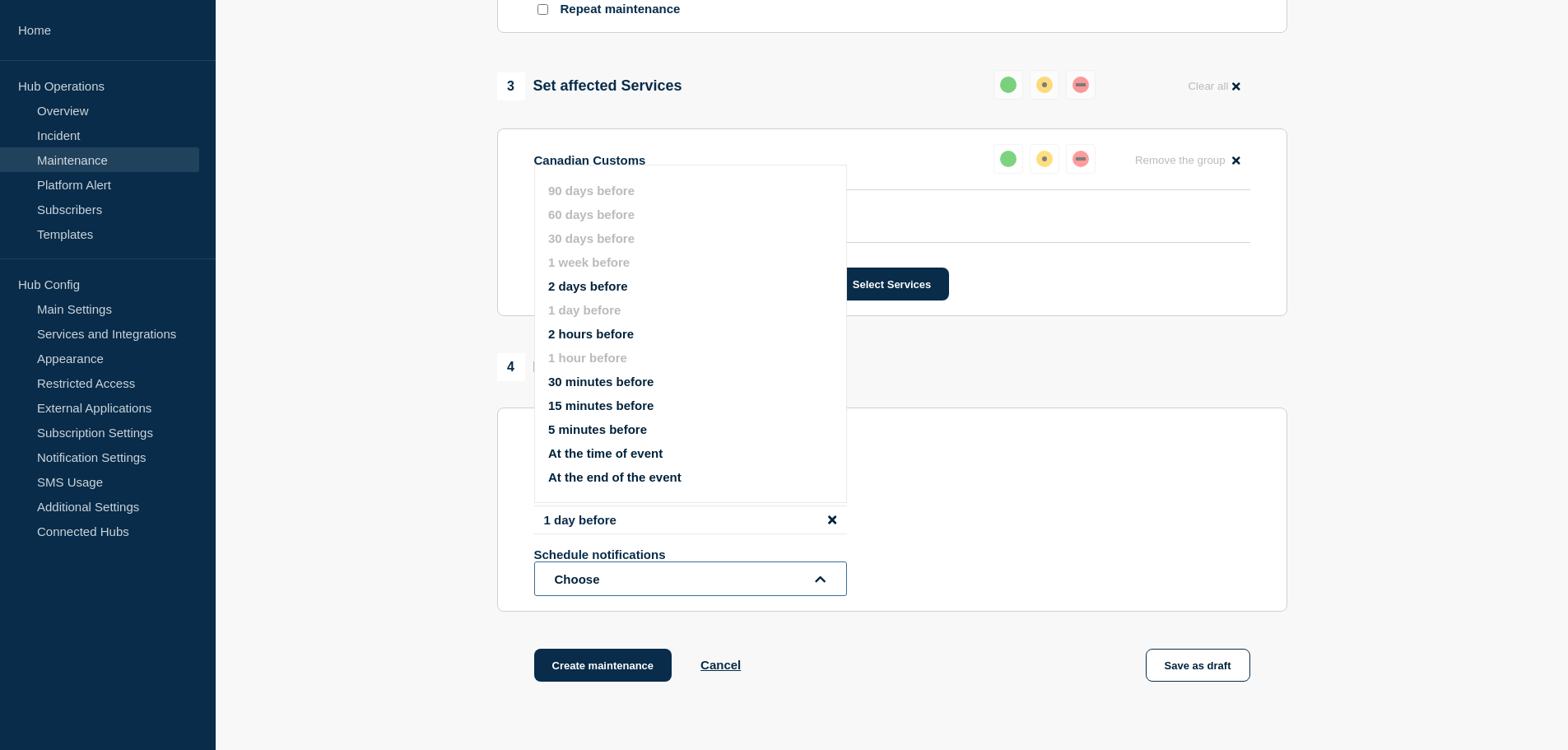
click at [610, 586] on button "Choose" at bounding box center [690, 578] width 312 height 34
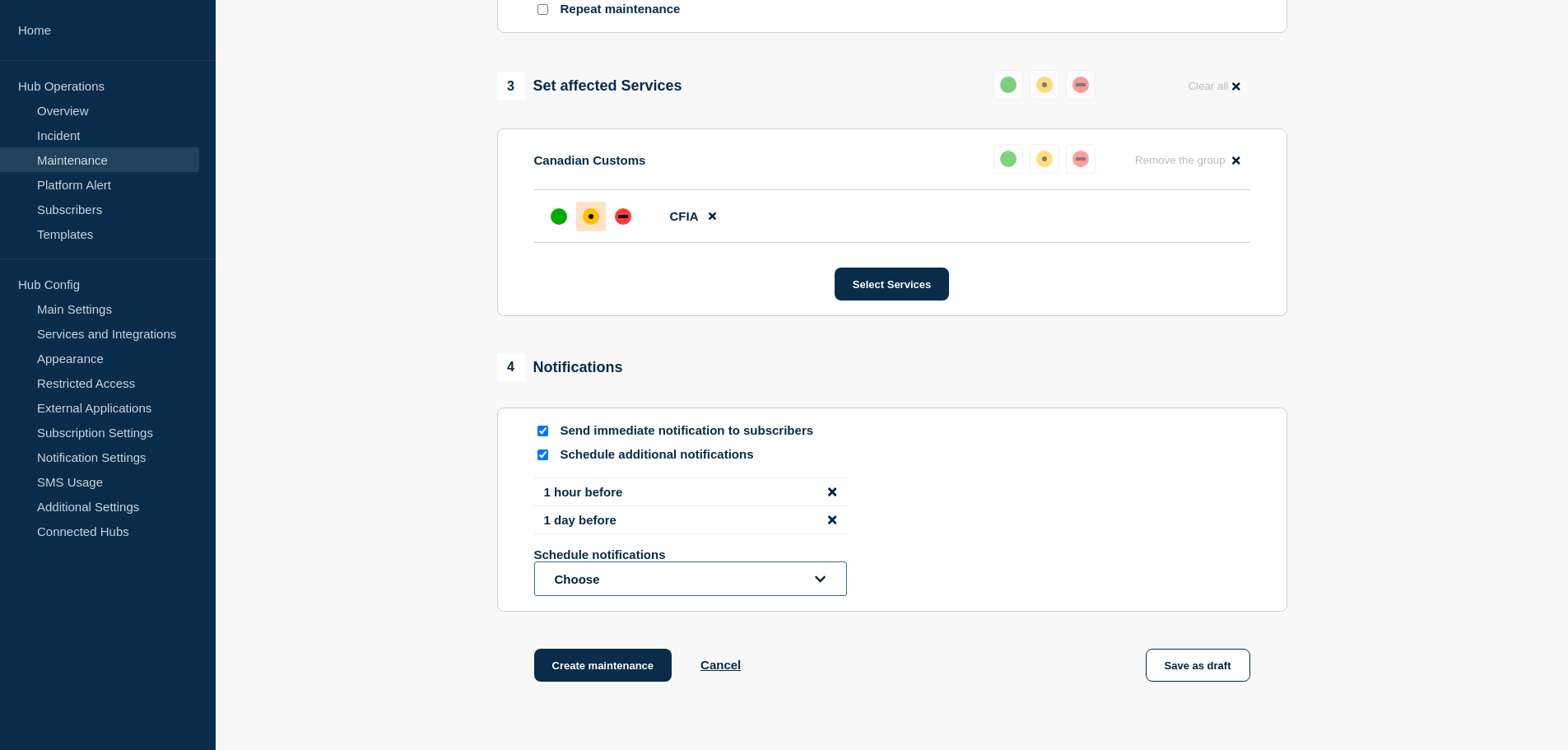
click at [636, 577] on button "Choose" at bounding box center [690, 578] width 312 height 34
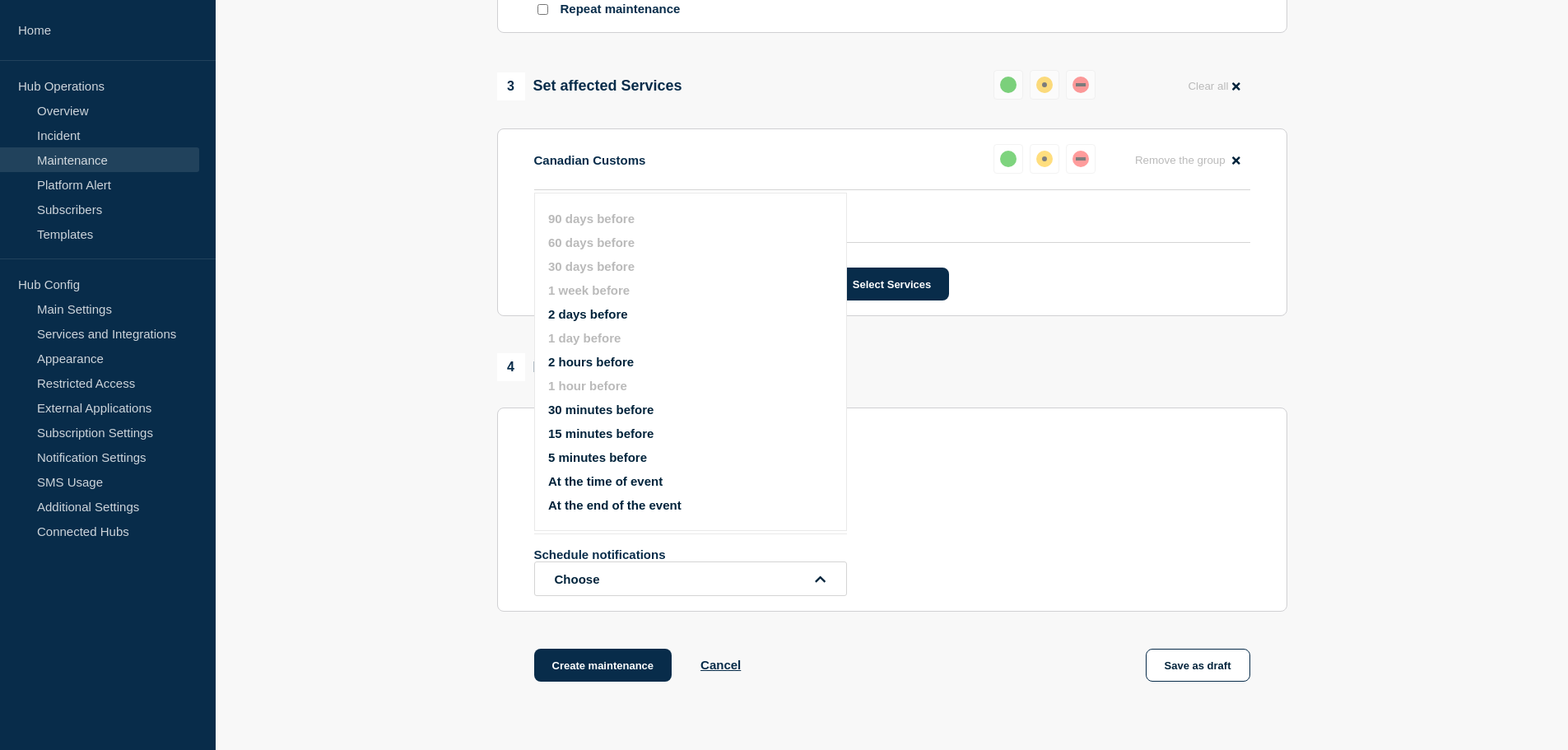
click at [597, 312] on button "2 days before" at bounding box center [587, 313] width 80 height 14
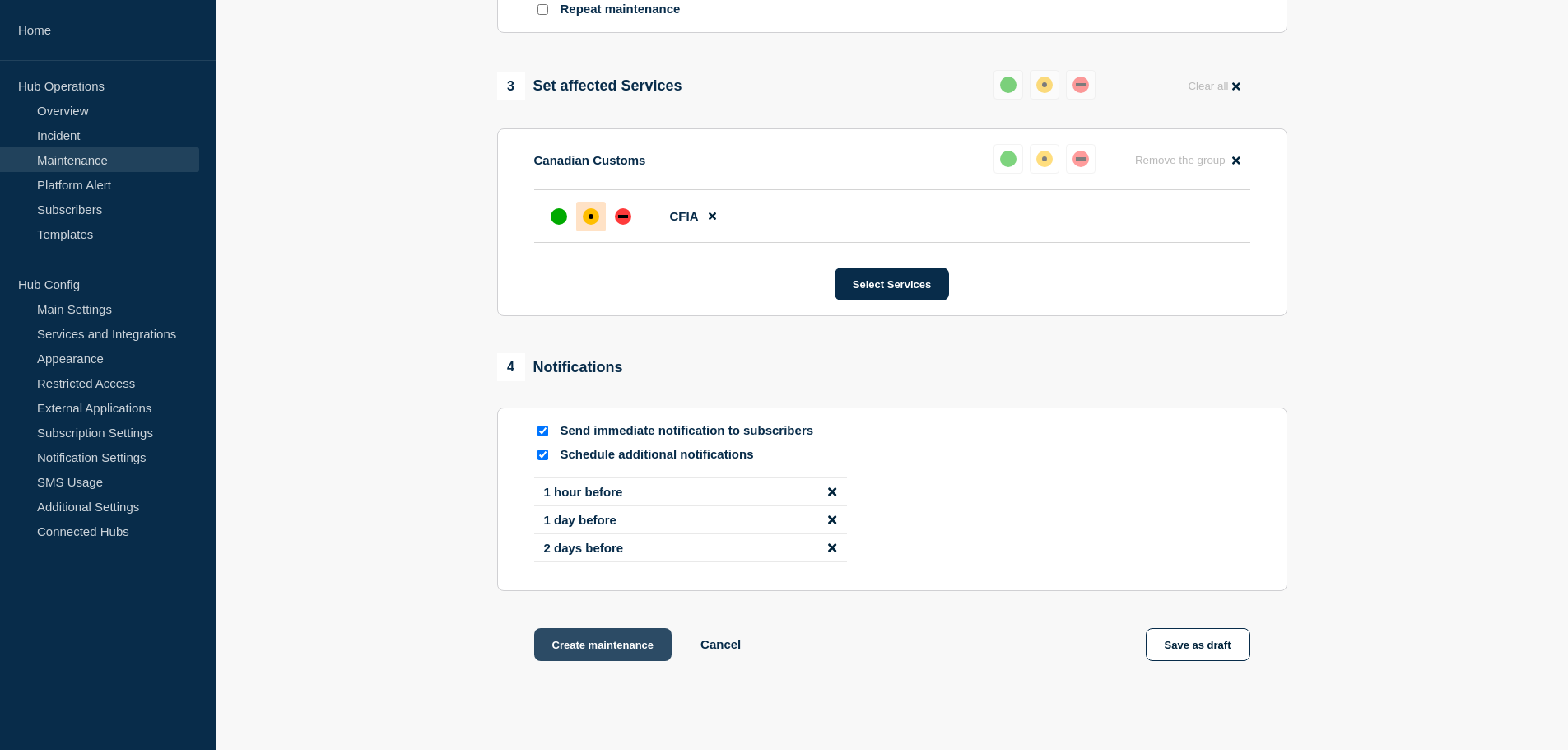
click at [591, 641] on button "Create maintenance" at bounding box center [603, 644] width 138 height 33
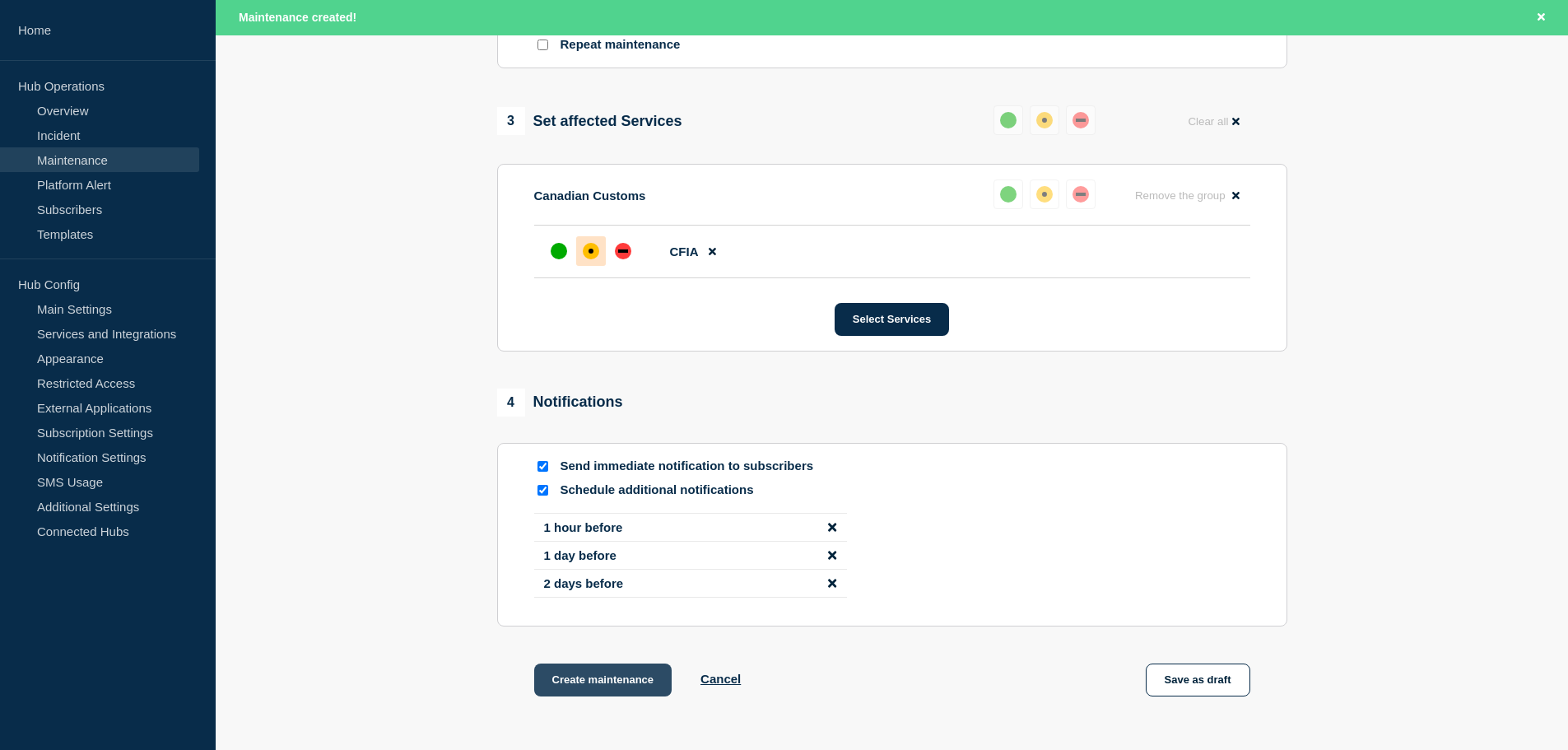
scroll to position [807, 0]
